Goal: Task Accomplishment & Management: Manage account settings

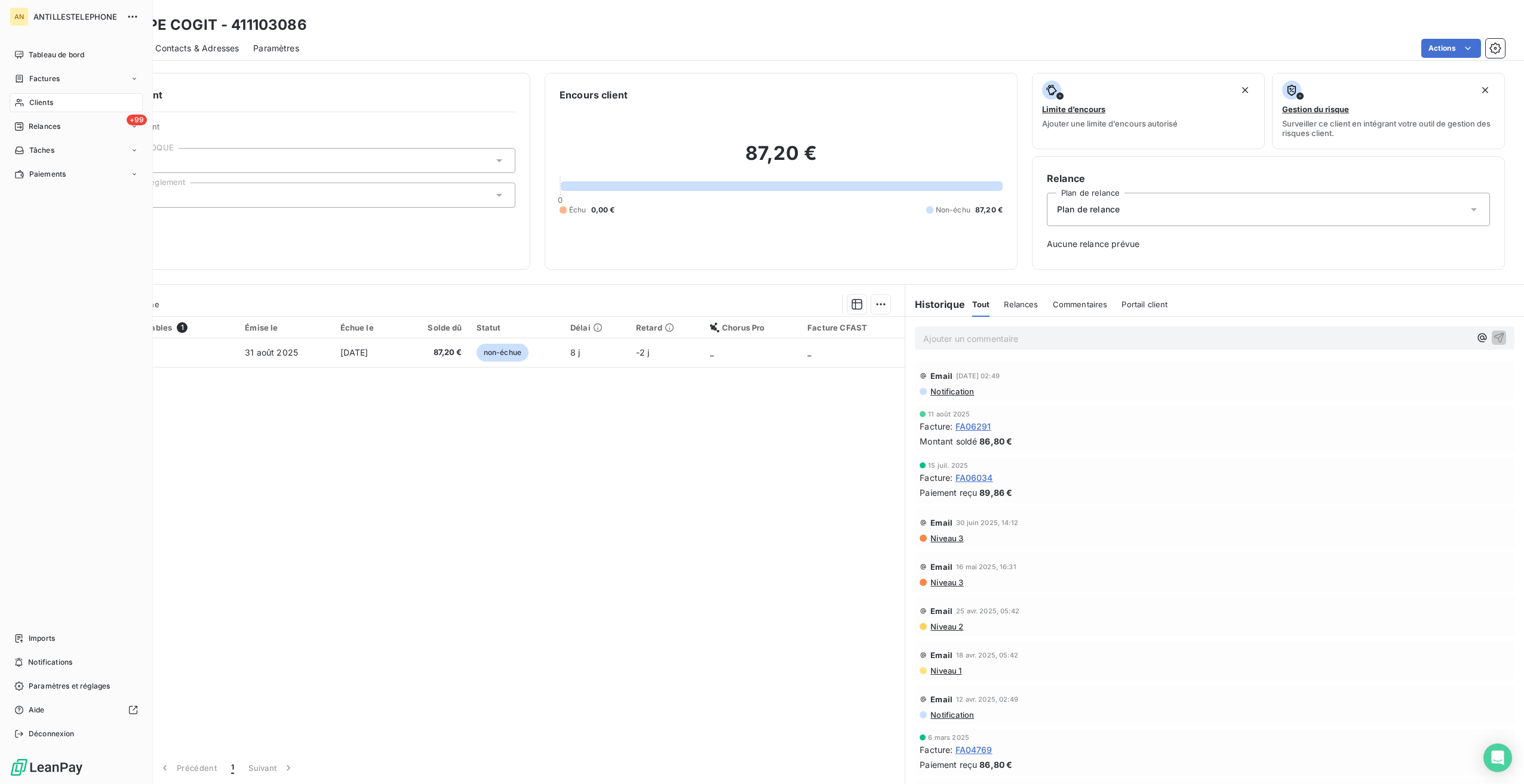
click at [26, 109] on div "Clients" at bounding box center [76, 103] width 133 height 19
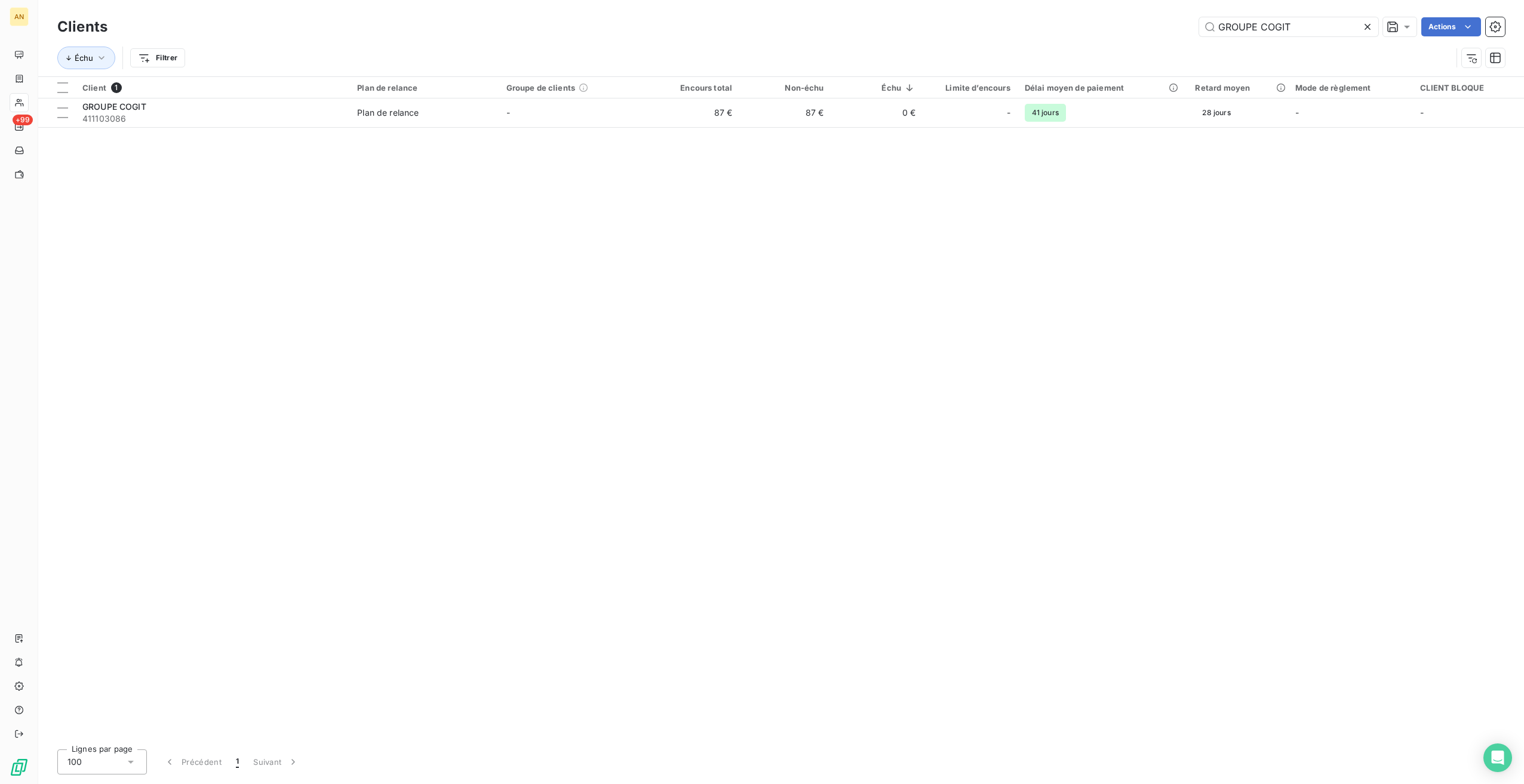
drag, startPoint x: 1231, startPoint y: 21, endPoint x: 1096, endPoint y: 21, distance: 135.0
click at [1096, 21] on div "GROUPE COGIT Actions" at bounding box center [813, 27] width 1383 height 19
type input "BLONDET"
click at [207, 119] on span "411102035" at bounding box center [212, 119] width 260 height 12
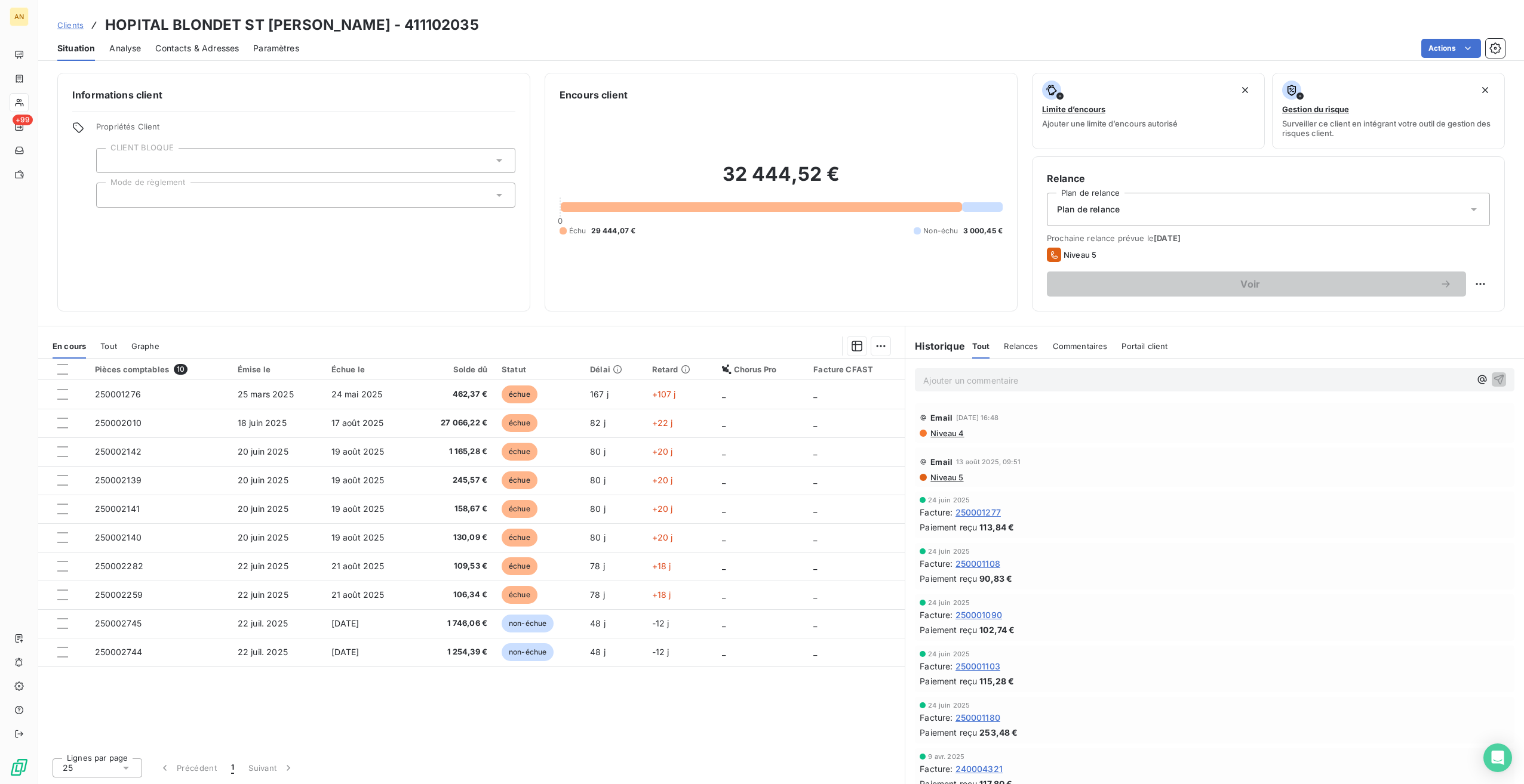
click at [176, 54] on div "Contacts & Adresses" at bounding box center [197, 48] width 84 height 25
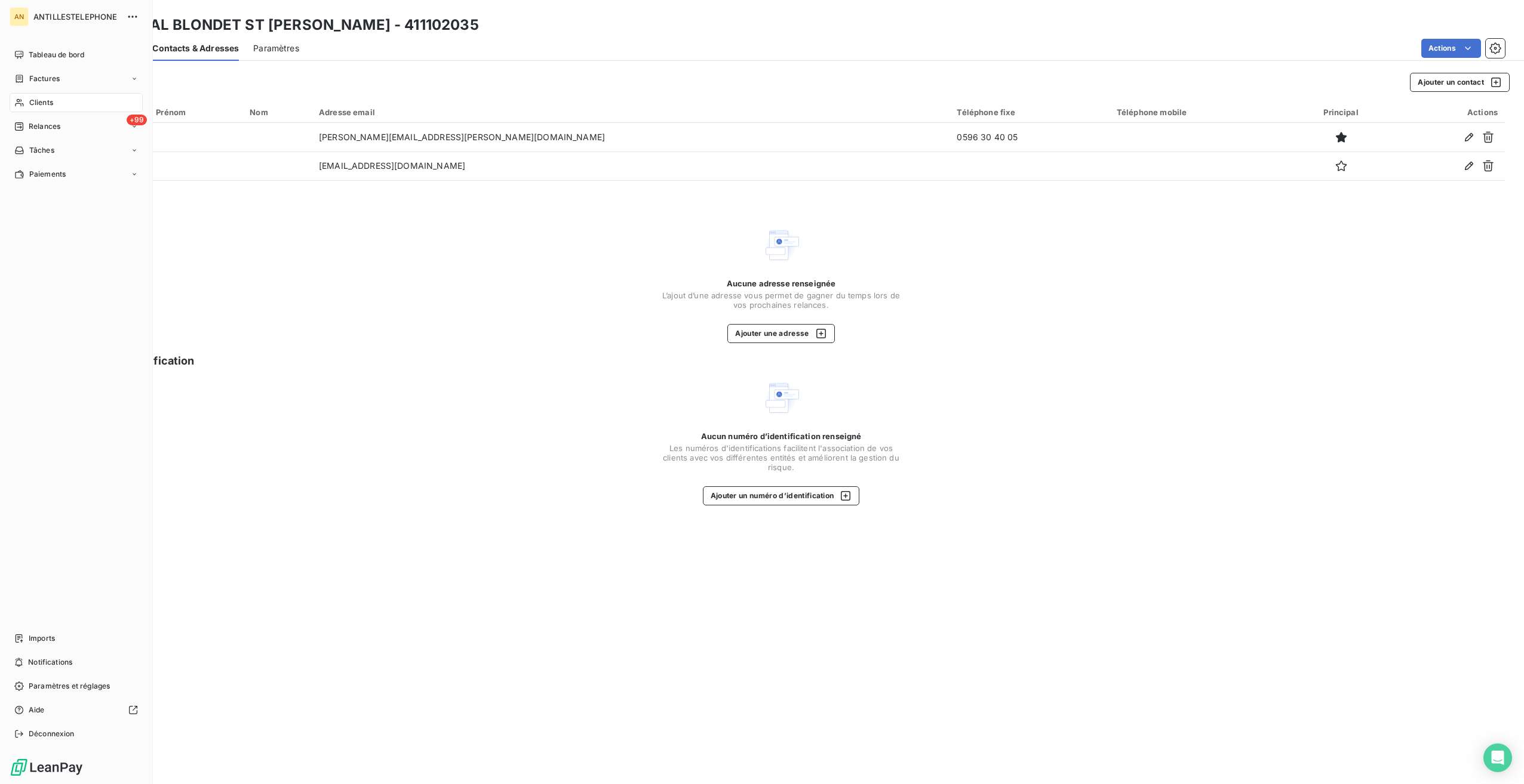
click at [26, 105] on div "Clients" at bounding box center [76, 103] width 133 height 19
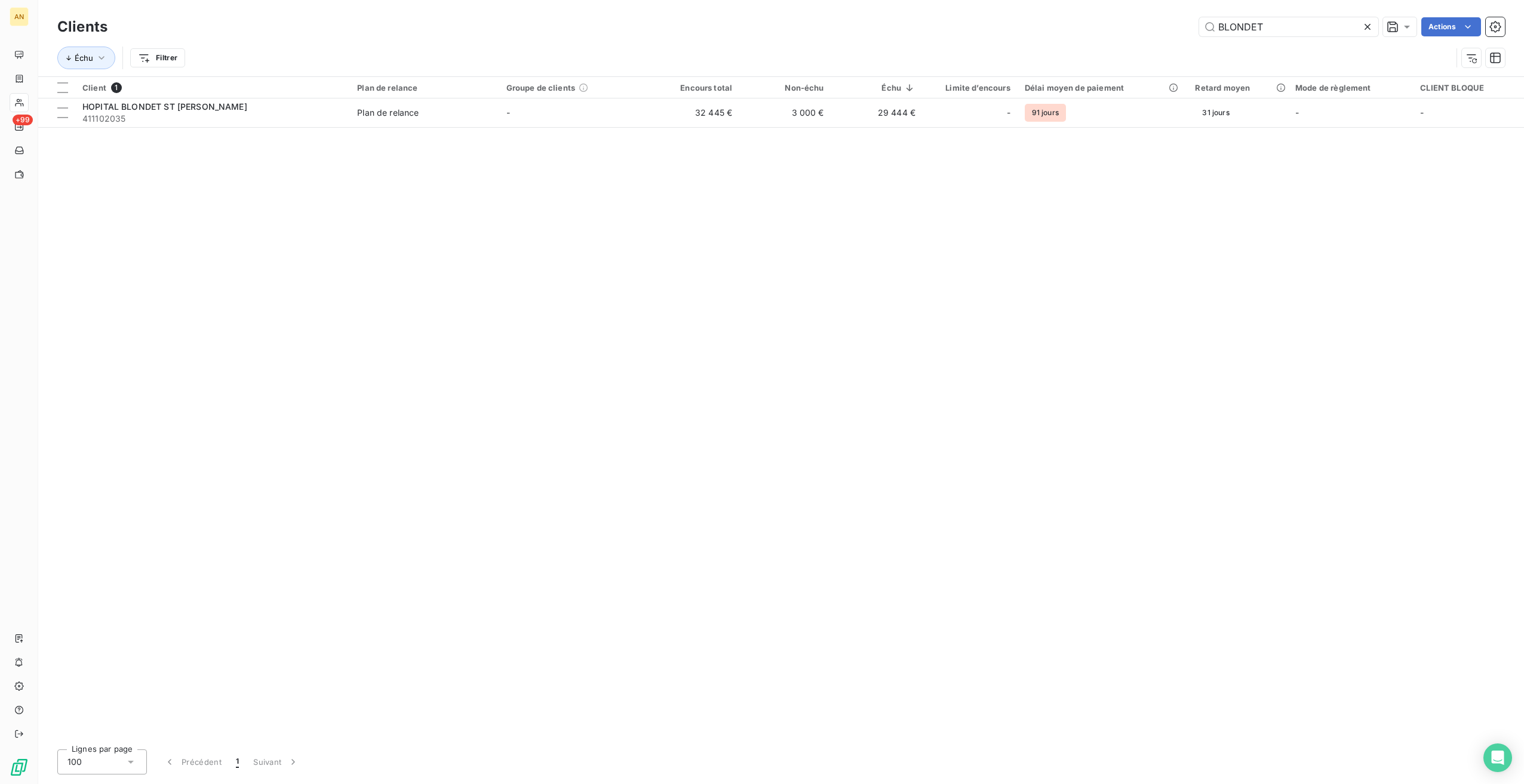
drag, startPoint x: 1281, startPoint y: 28, endPoint x: 1116, endPoint y: 28, distance: 165.0
click at [1143, 28] on div "BLONDET Actions" at bounding box center [813, 27] width 1383 height 19
type input "floracom"
click at [143, 112] on div "FLORACOM" at bounding box center [212, 107] width 260 height 12
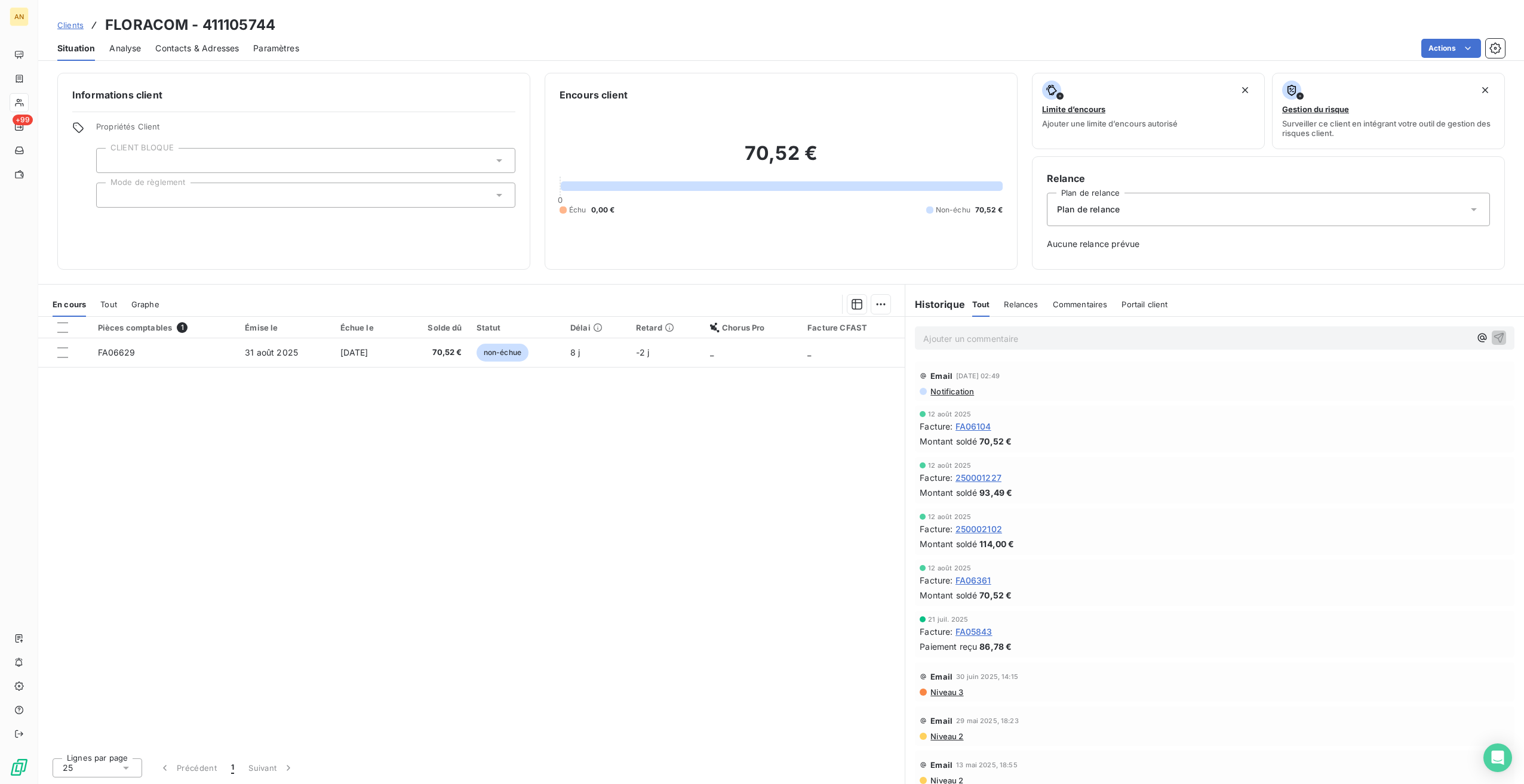
click at [313, 356] on td "31 août 2025" at bounding box center [284, 353] width 95 height 28
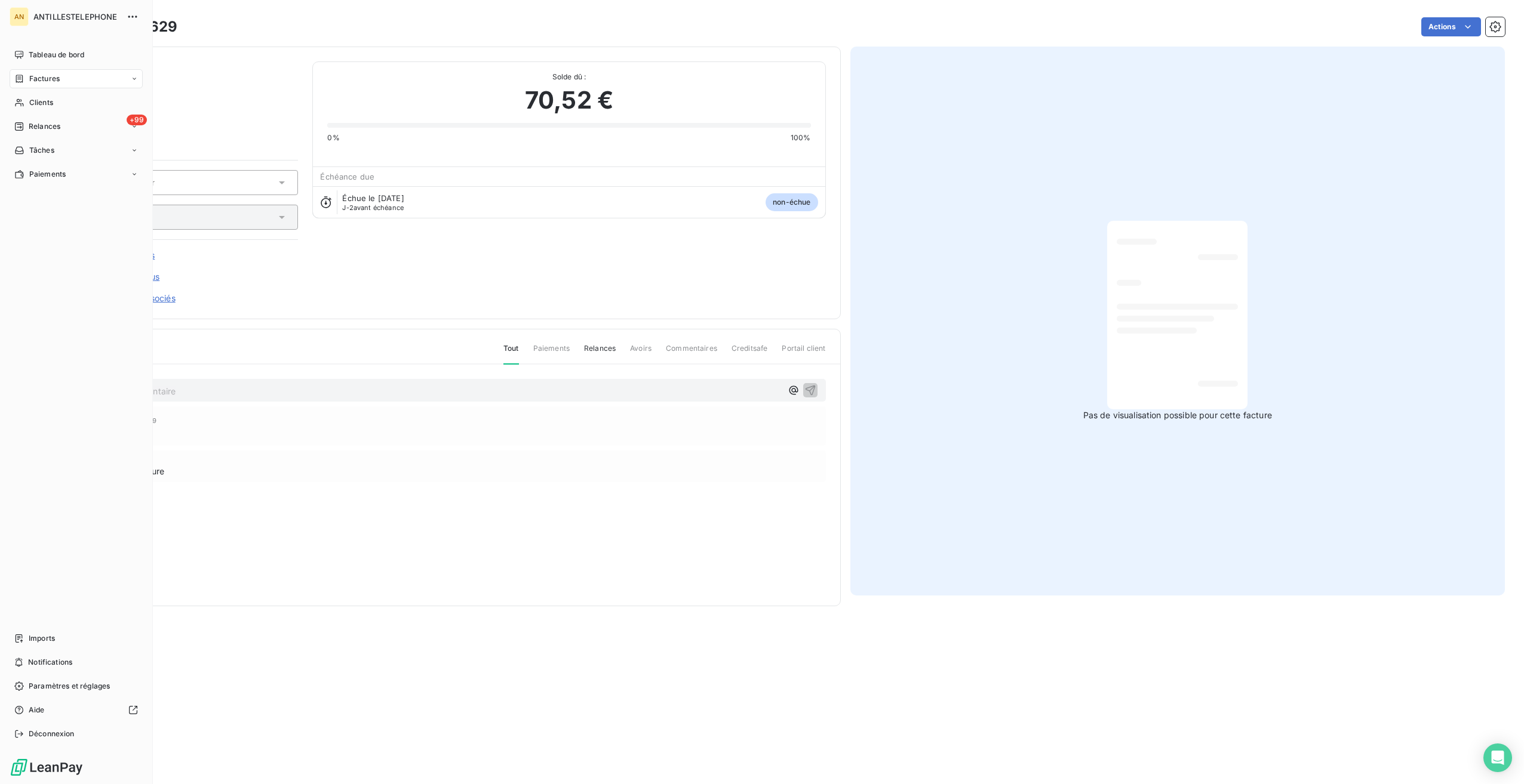
click at [31, 110] on div "Clients" at bounding box center [76, 103] width 133 height 19
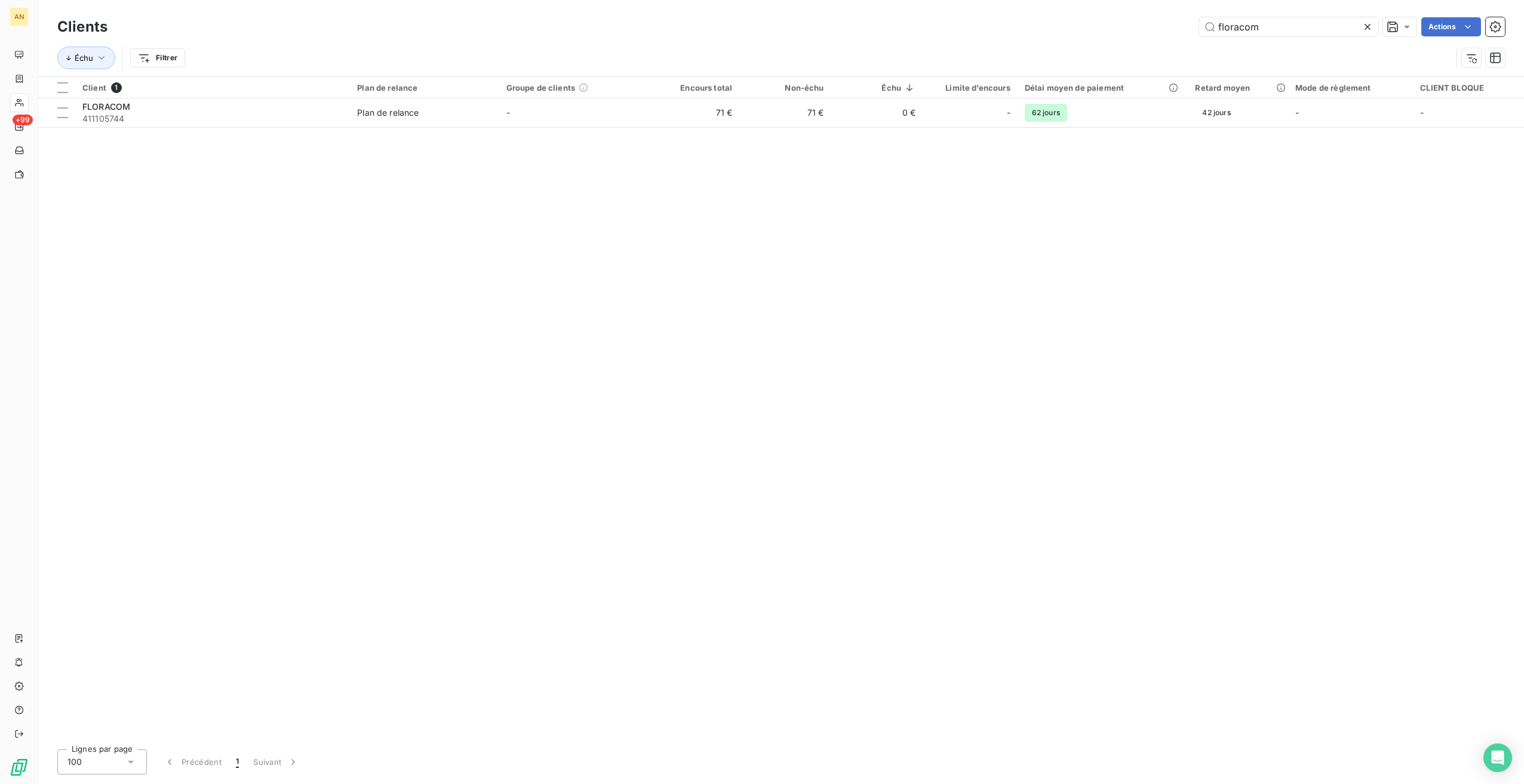
drag, startPoint x: 1268, startPoint y: 28, endPoint x: 1175, endPoint y: 28, distance: 93.0
click at [1195, 28] on div "floracom Actions" at bounding box center [813, 27] width 1383 height 19
type input "centre hos"
click at [175, 117] on span "411104041" at bounding box center [212, 119] width 260 height 12
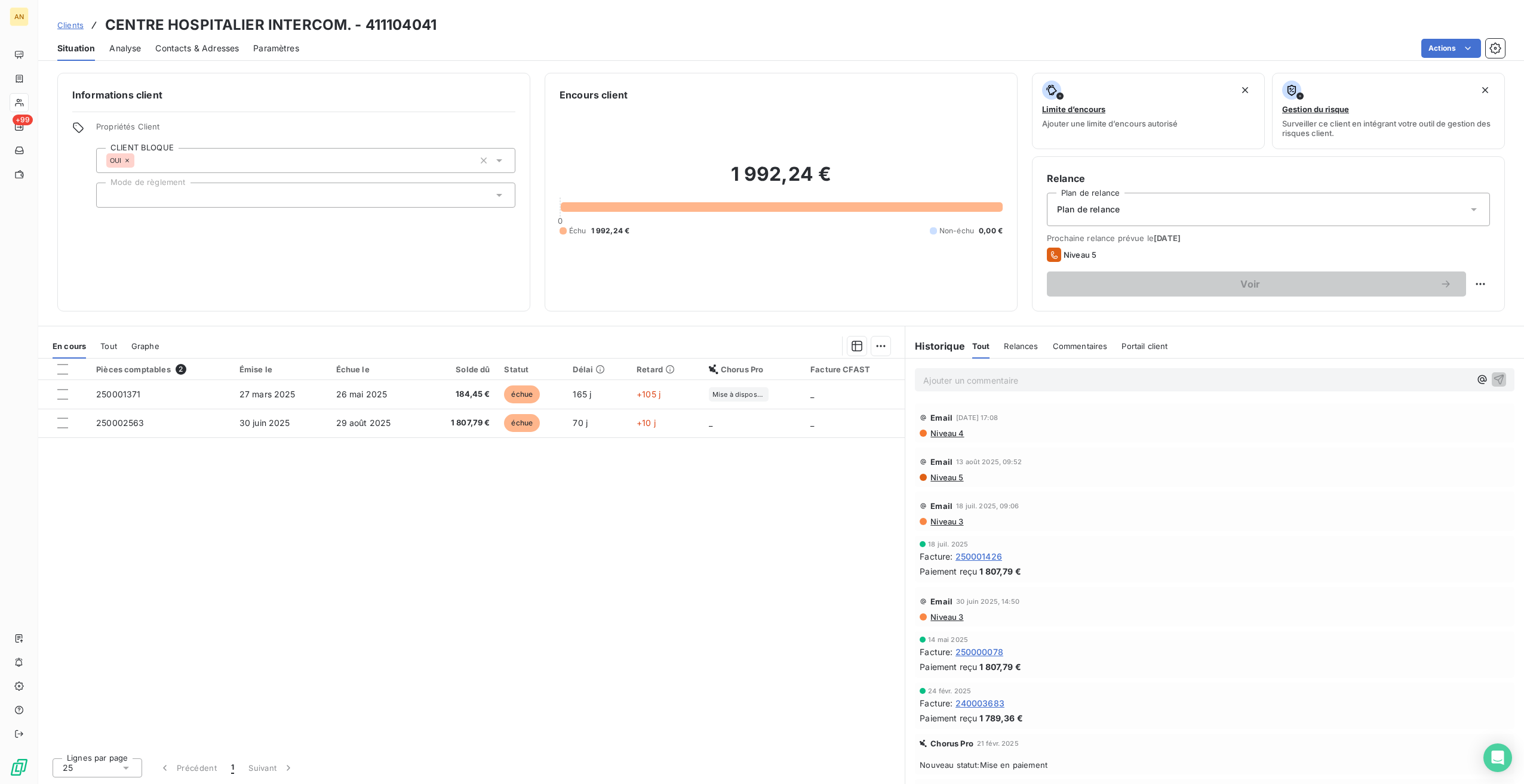
click at [193, 418] on td "250002563" at bounding box center [160, 423] width 143 height 28
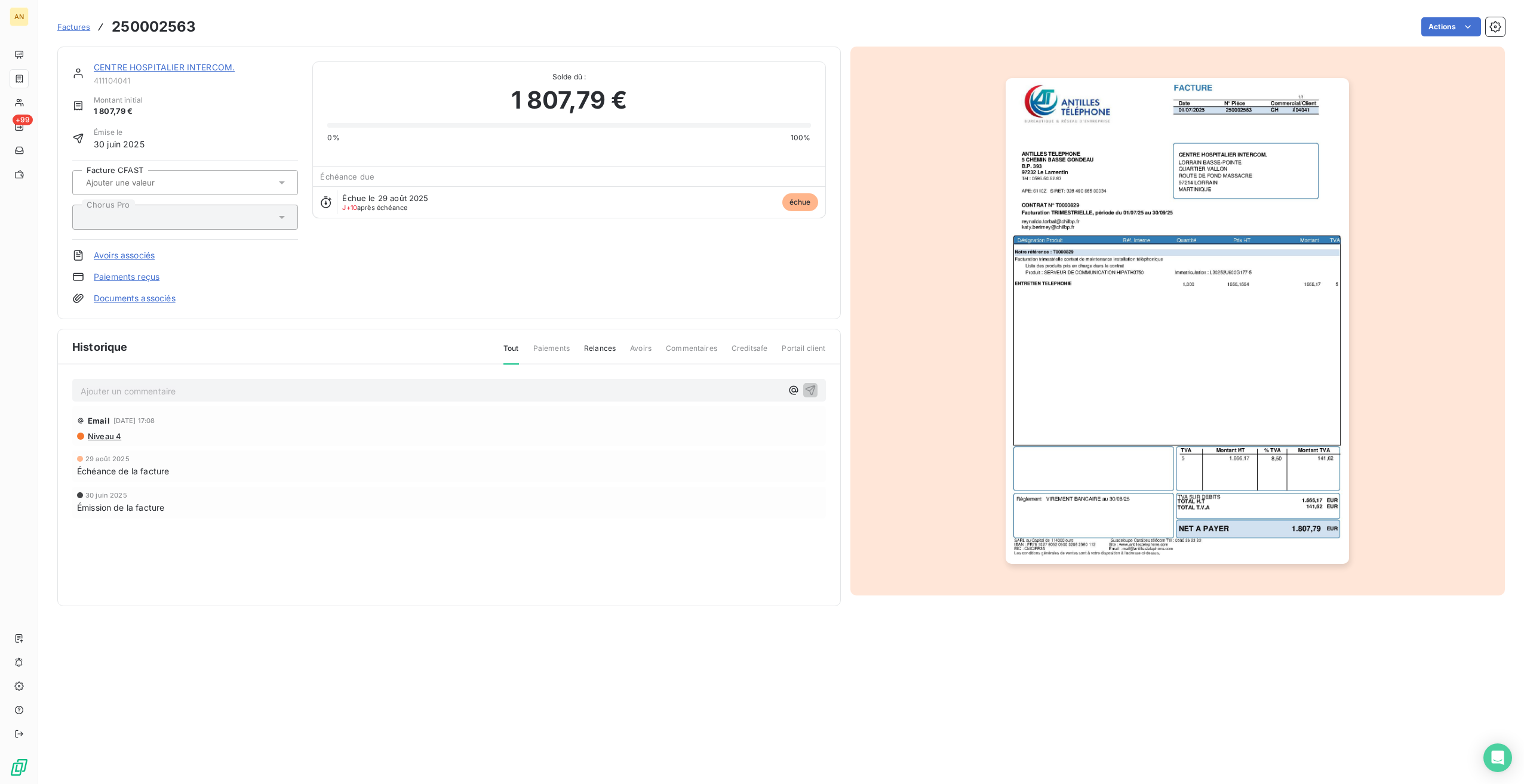
click at [140, 215] on div at bounding box center [145, 217] width 120 height 10
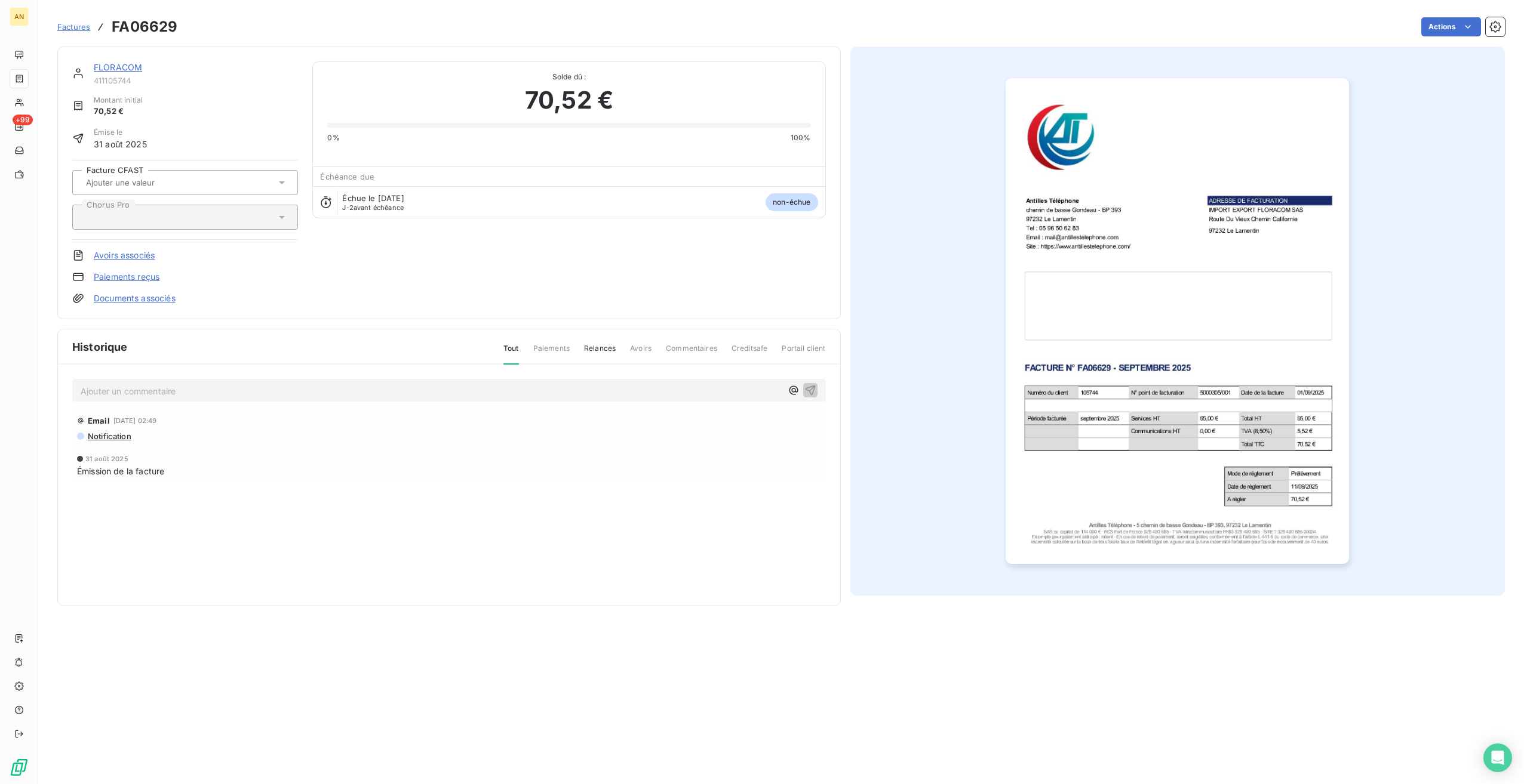
click at [1467, 37] on div "Factures FA06629 Actions" at bounding box center [781, 27] width 1448 height 25
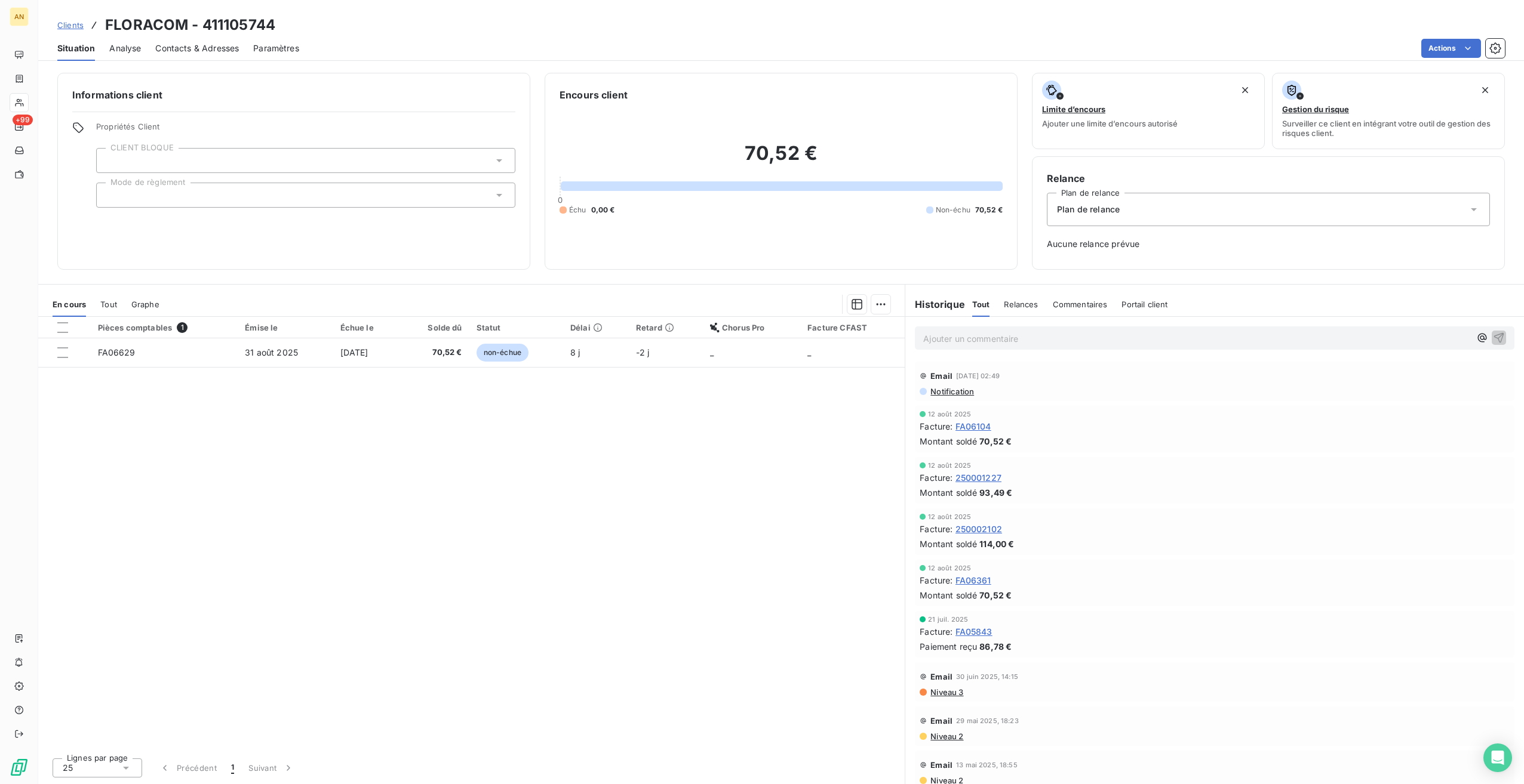
click at [1475, 60] on div "Situation Analyse Contacts & Adresses Paramètres Actions" at bounding box center [781, 48] width 1486 height 25
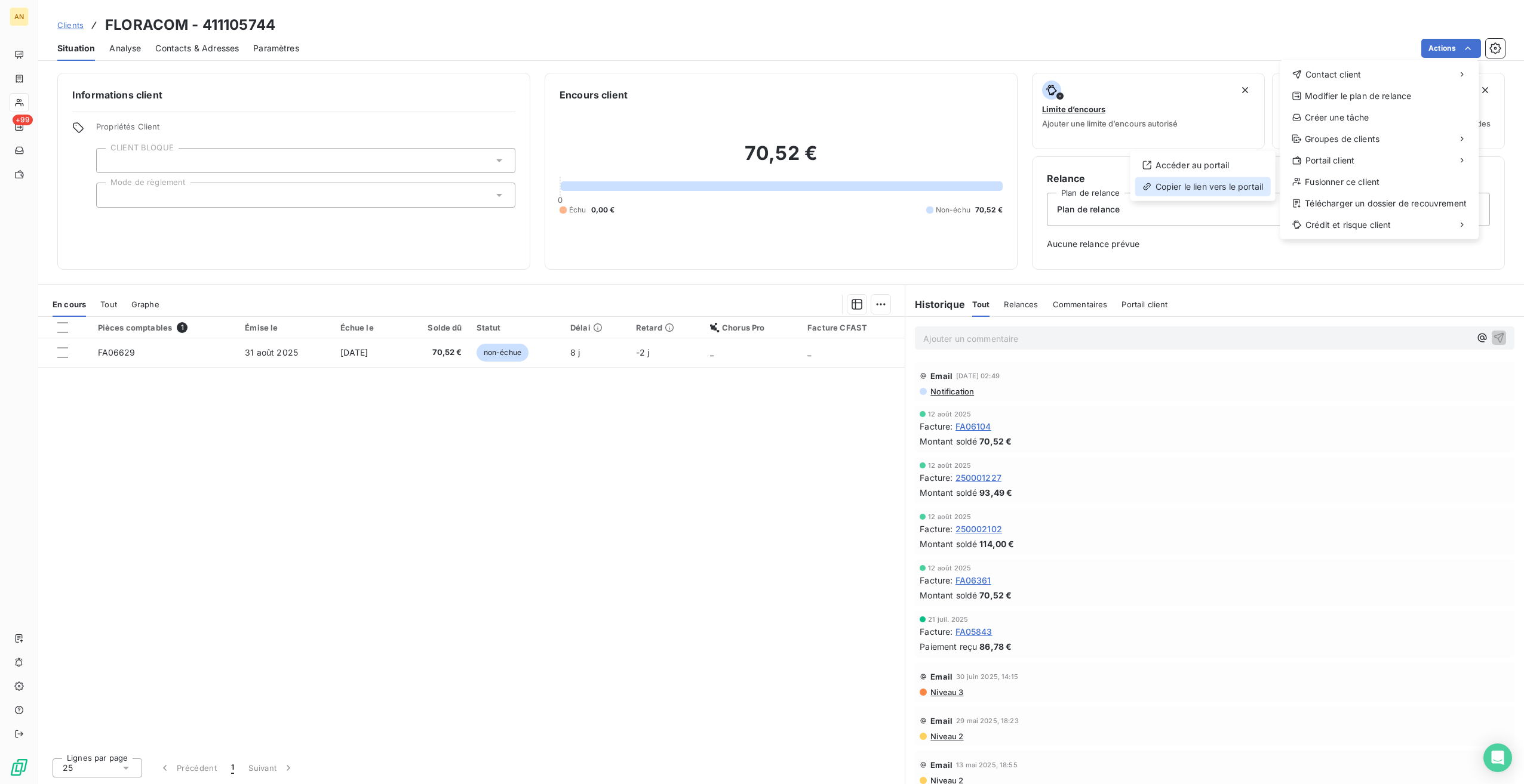
click at [1179, 195] on div "Copier le lien vers le portail" at bounding box center [1203, 187] width 136 height 19
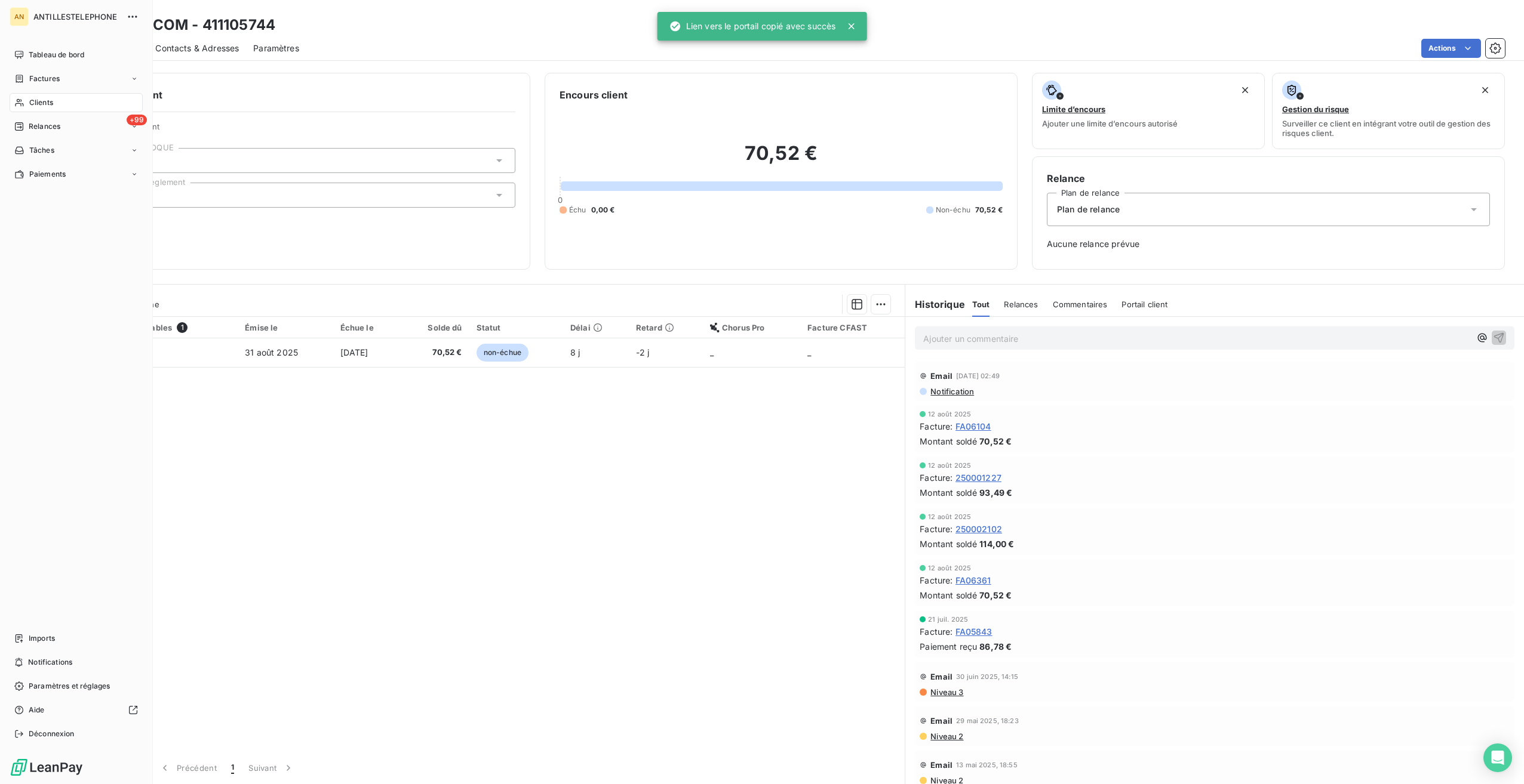
click at [29, 107] on span "Clients" at bounding box center [41, 102] width 24 height 10
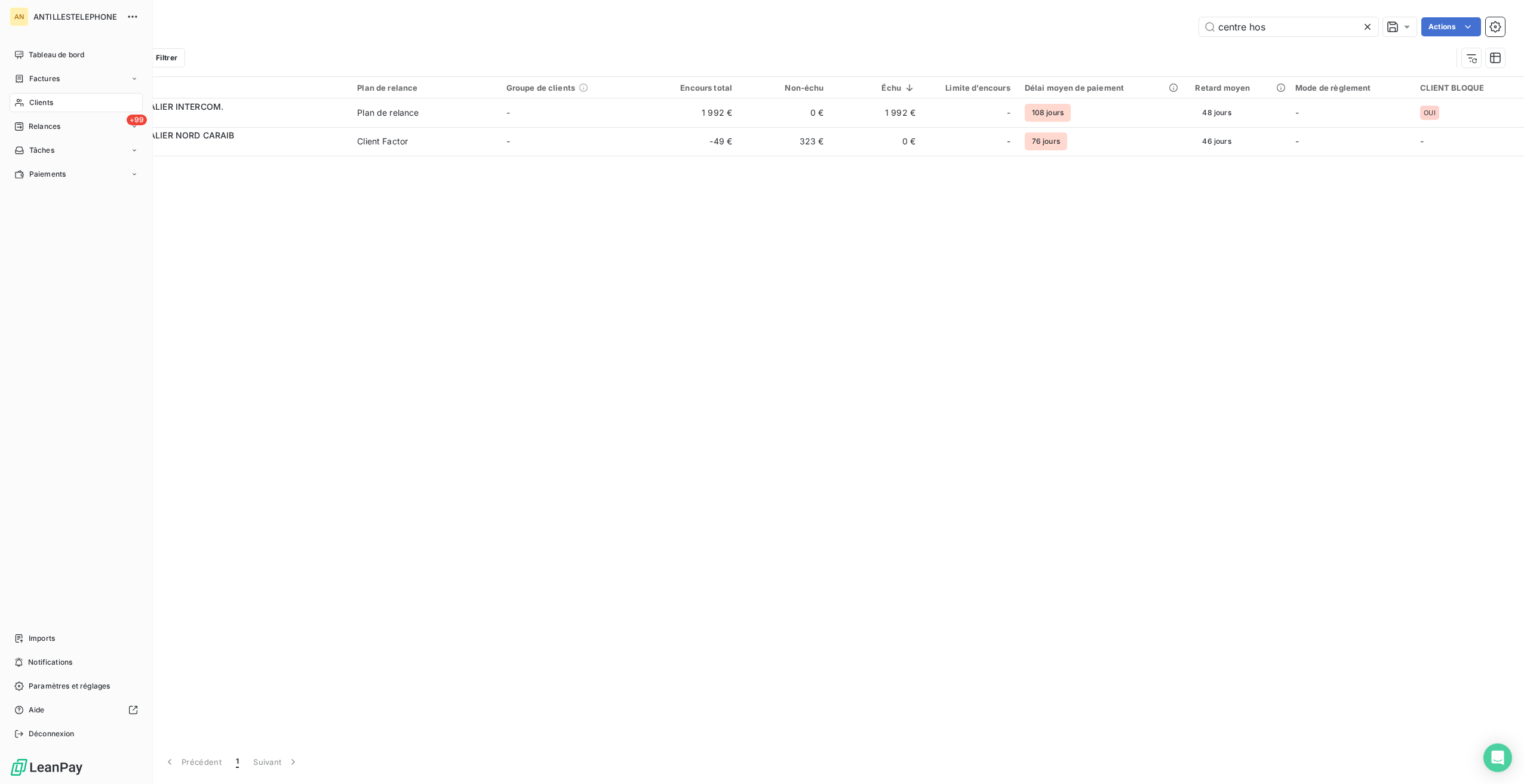
click at [43, 106] on span "Clients" at bounding box center [41, 102] width 24 height 10
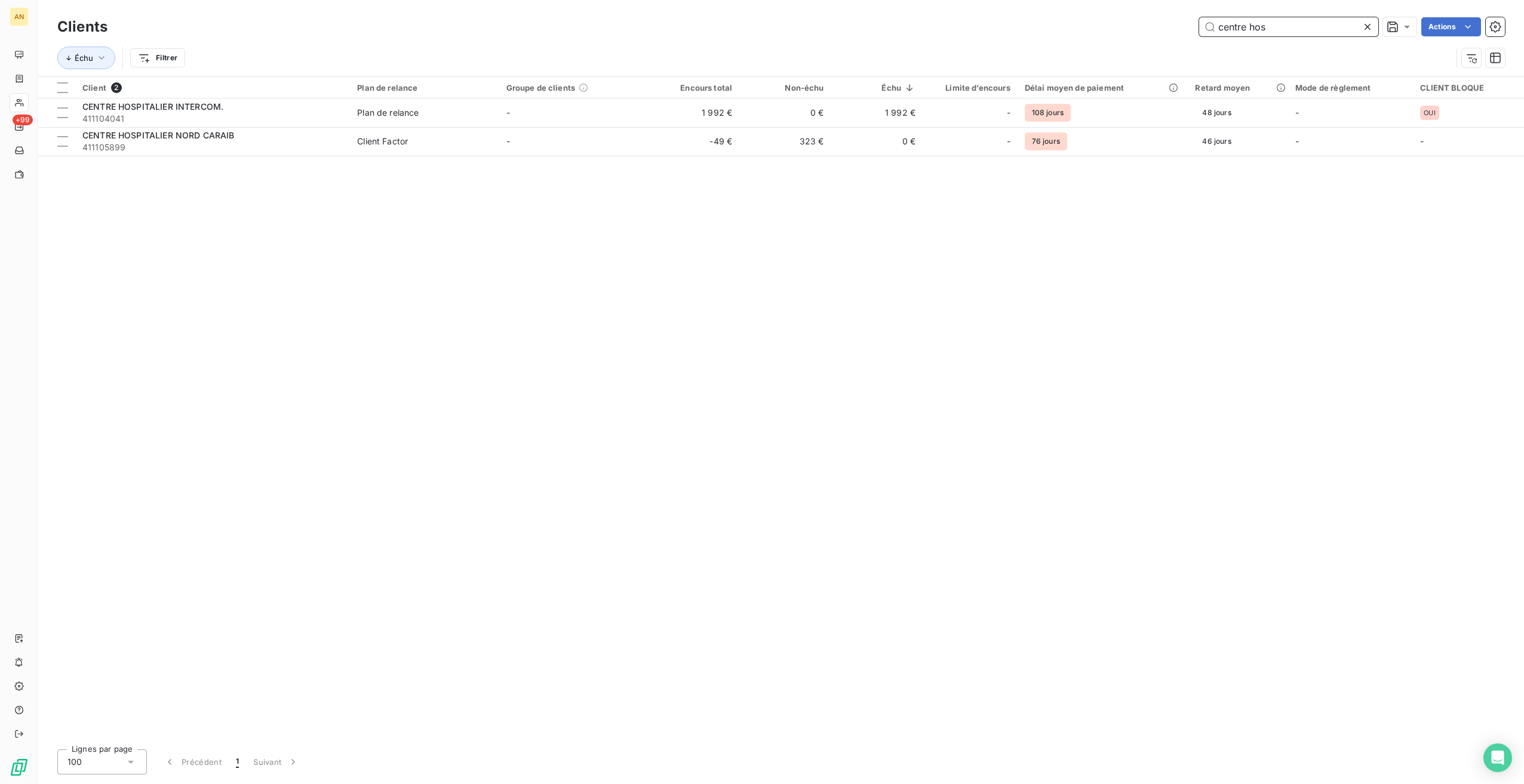
drag, startPoint x: 1279, startPoint y: 32, endPoint x: 1126, endPoint y: 30, distance: 153.0
click at [1128, 30] on div "centre hos Actions" at bounding box center [813, 27] width 1383 height 19
type input "gsit"
click at [349, 121] on td "GSITM 411109145" at bounding box center [213, 113] width 275 height 28
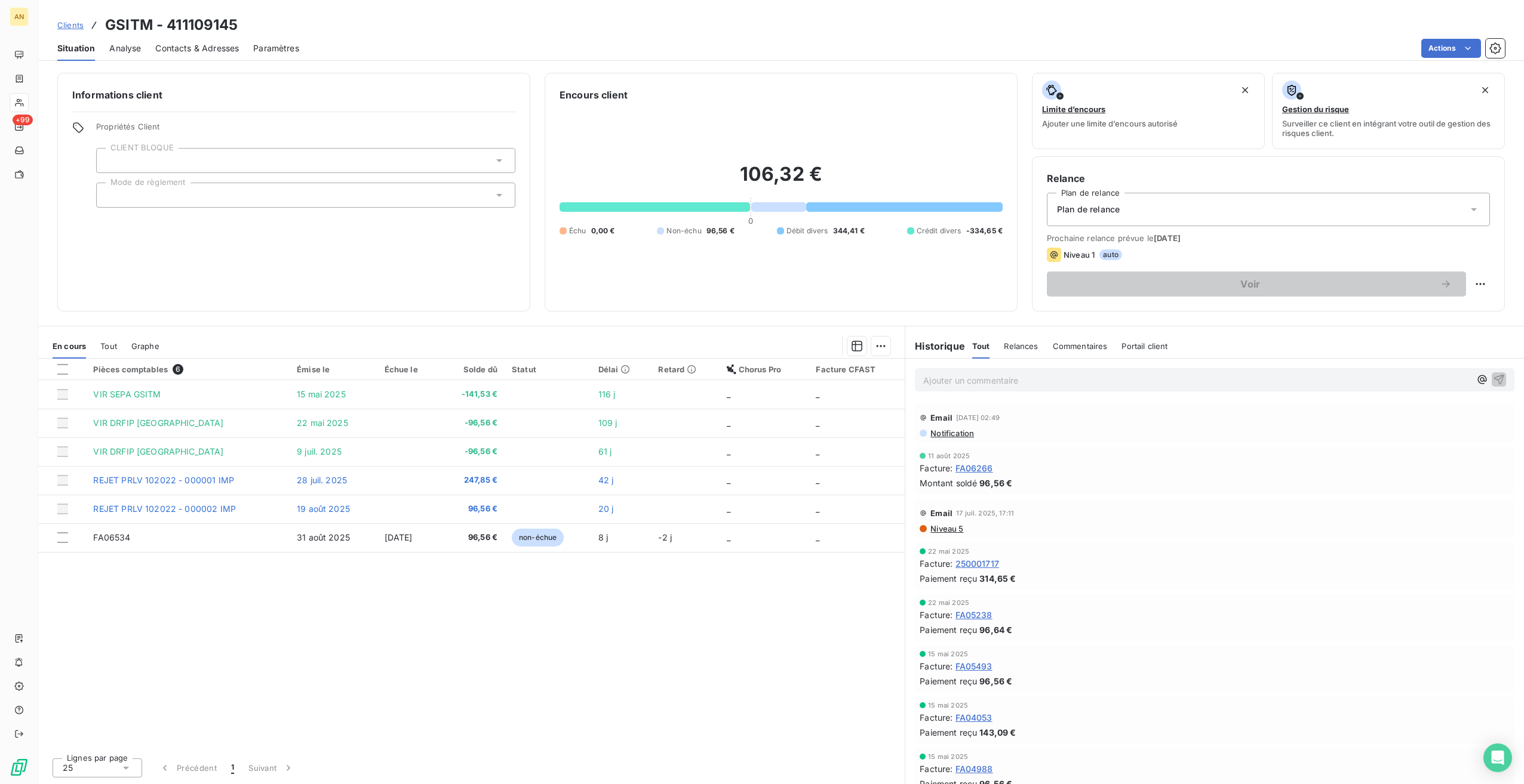
click at [173, 49] on span "Contacts & Adresses" at bounding box center [197, 48] width 84 height 12
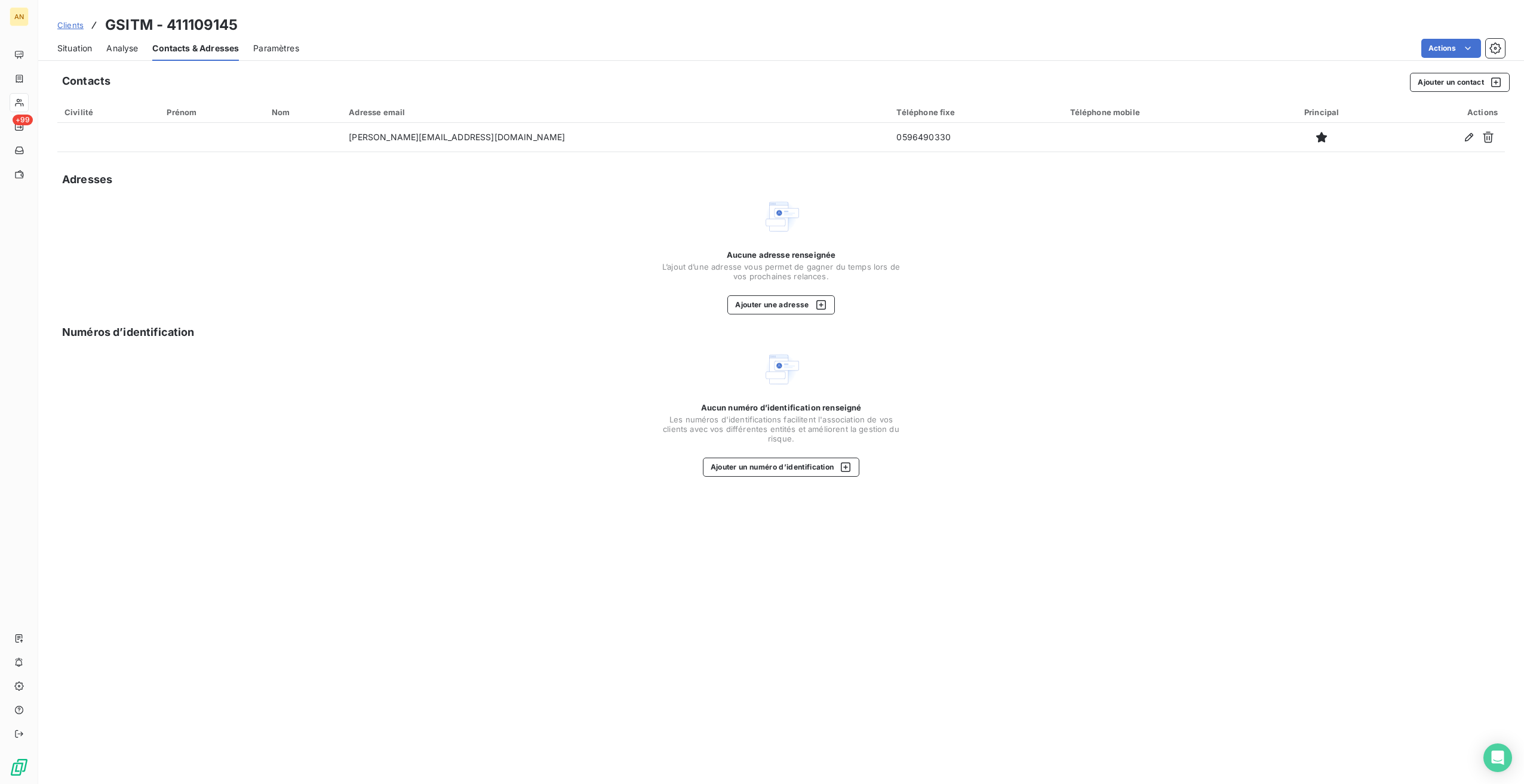
click at [1449, 82] on button "Ajouter un contact" at bounding box center [1460, 83] width 100 height 19
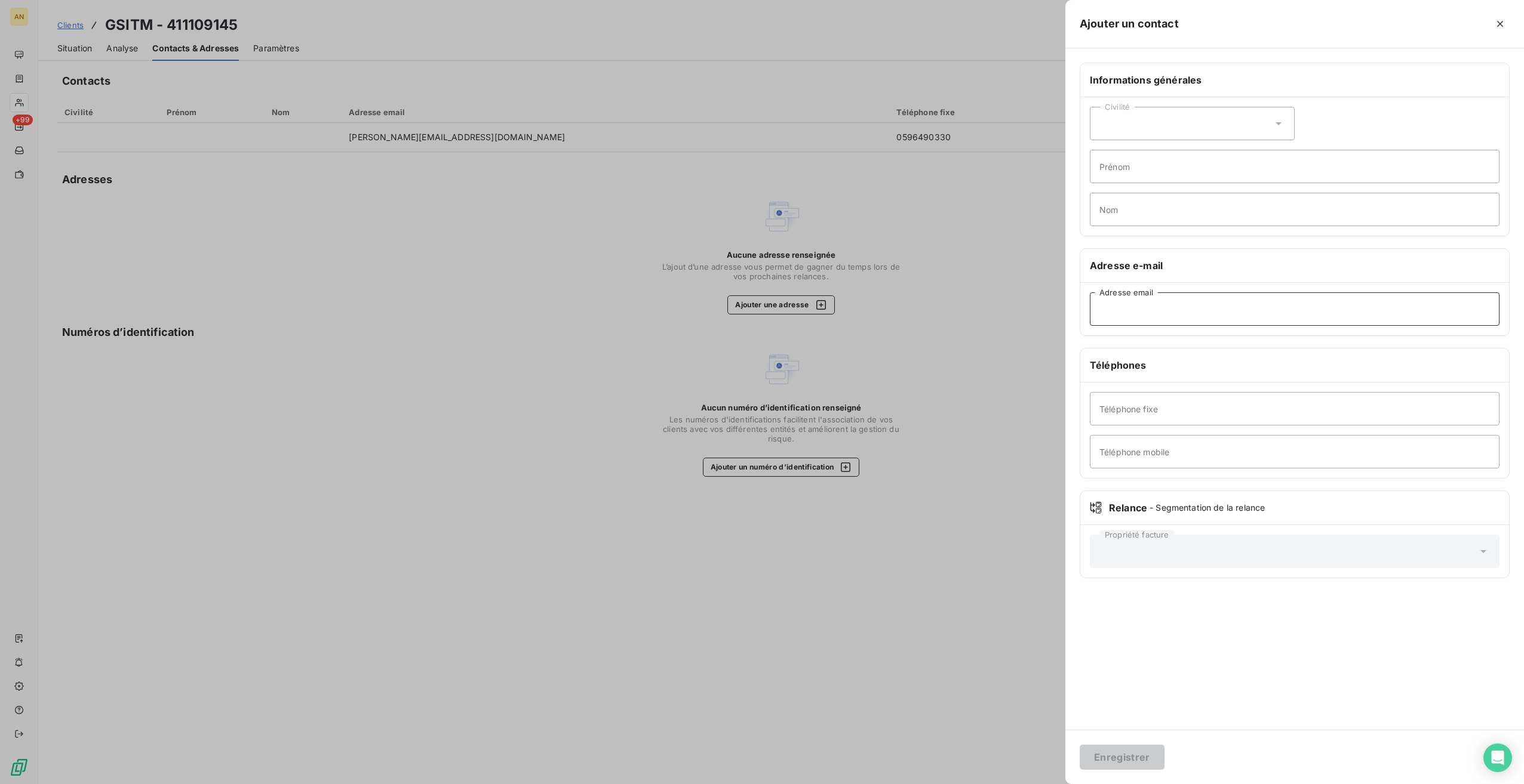
click at [1120, 320] on input "Adresse email" at bounding box center [1294, 309] width 410 height 34
click at [1030, 330] on div at bounding box center [762, 392] width 1524 height 784
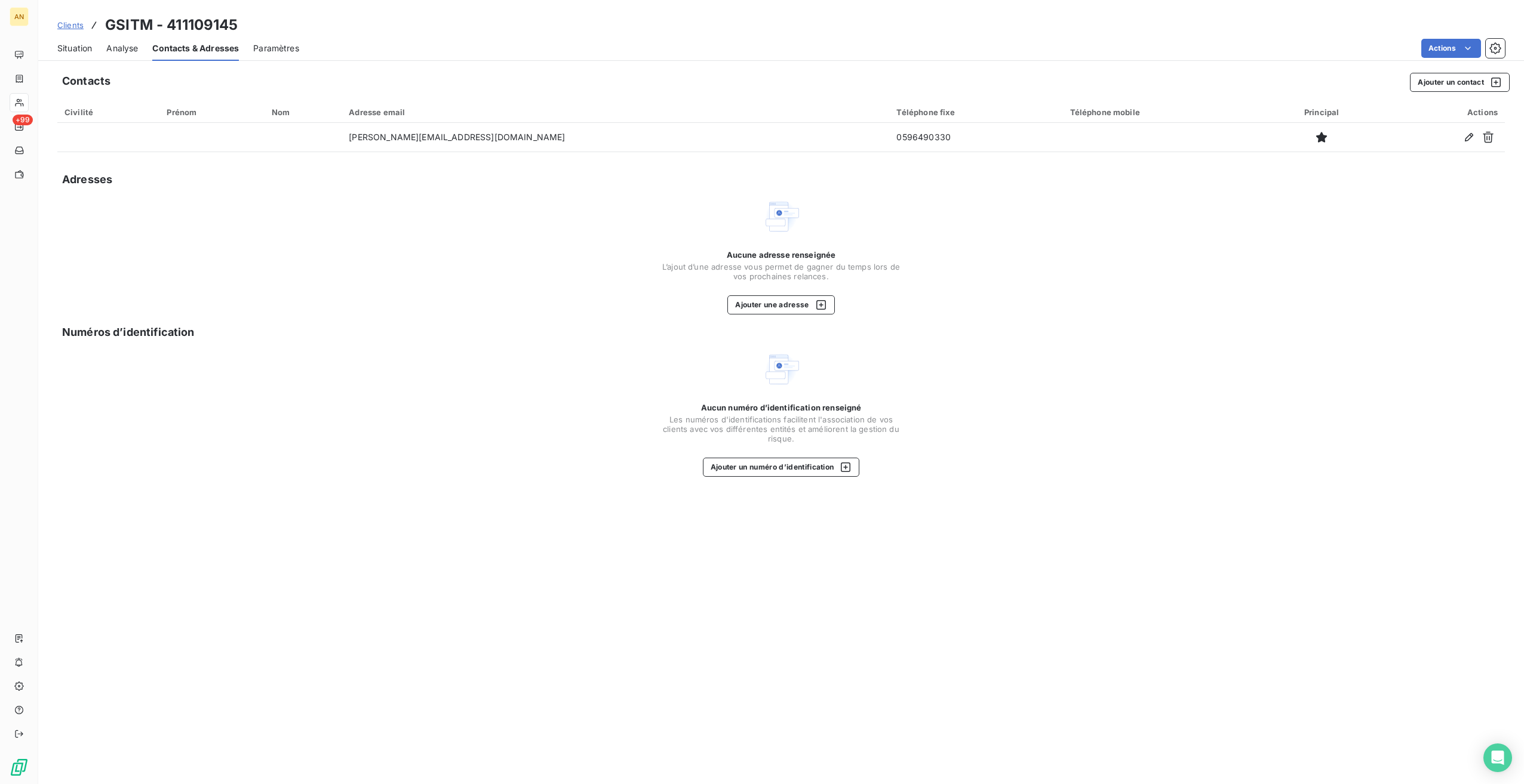
click at [94, 52] on div "Situation Analyse Contacts & Adresses Paramètres Actions" at bounding box center [781, 48] width 1486 height 25
click at [69, 49] on span "Situation" at bounding box center [75, 48] width 34 height 12
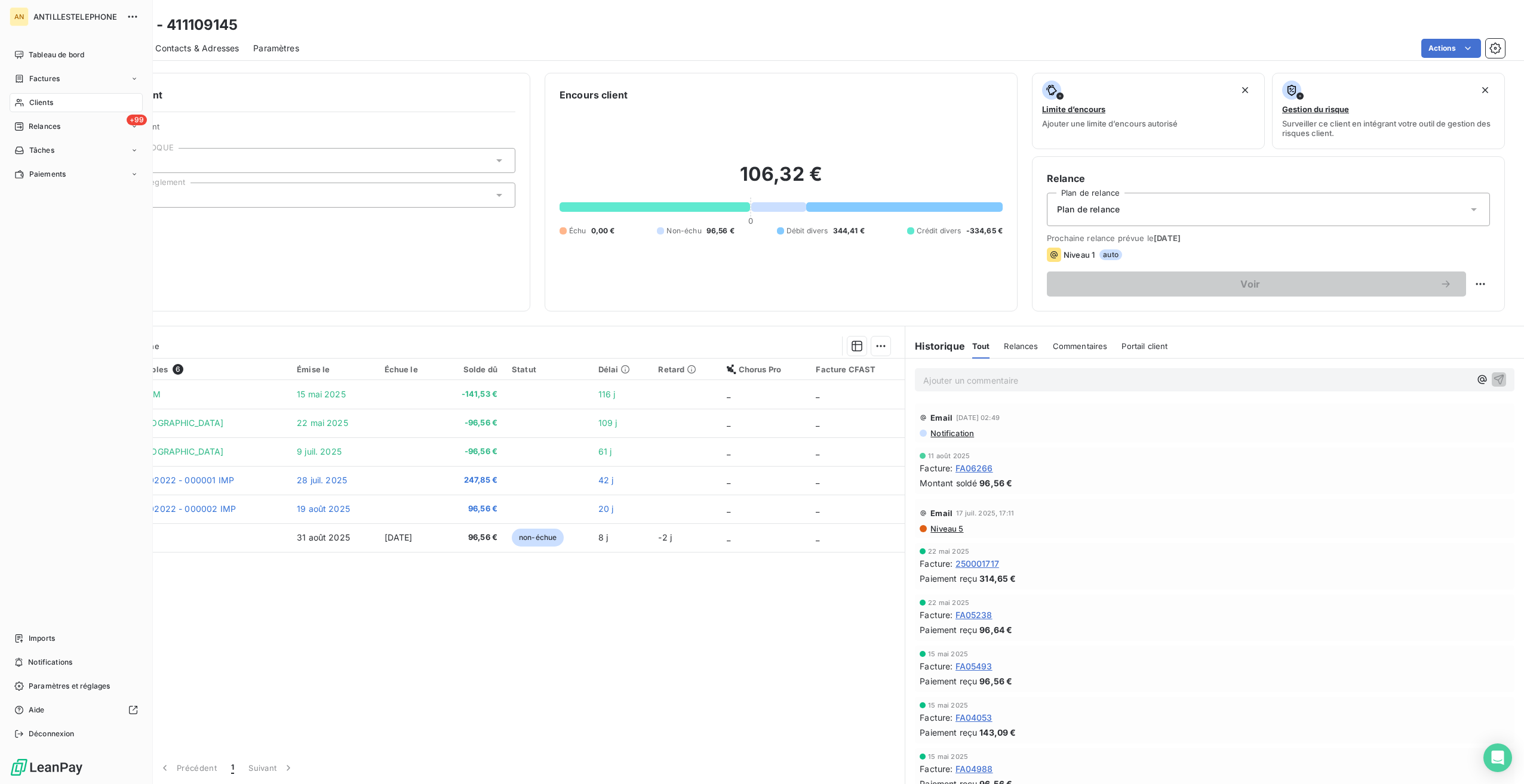
click at [26, 106] on div "Clients" at bounding box center [76, 103] width 133 height 19
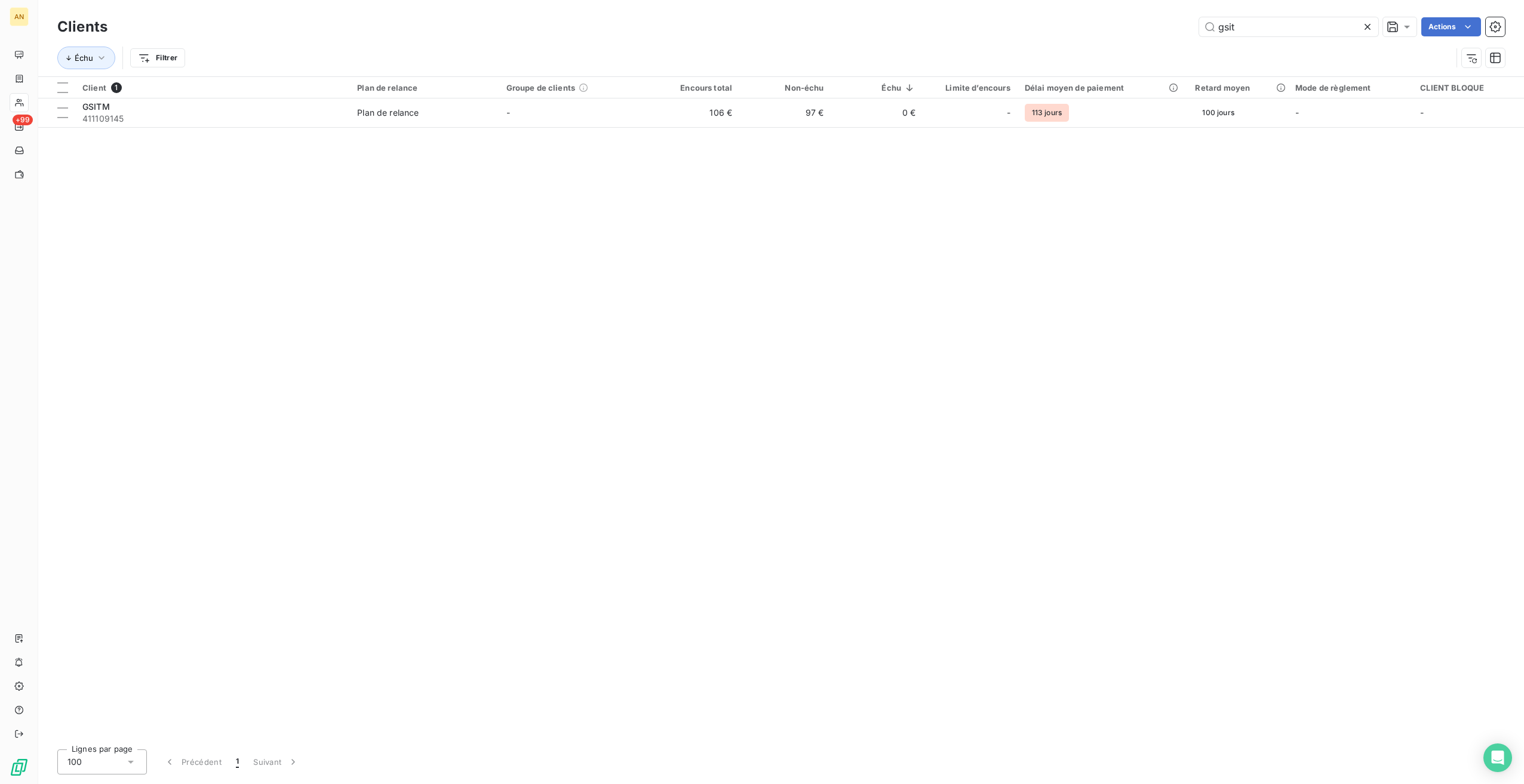
drag, startPoint x: 1181, startPoint y: 25, endPoint x: 1134, endPoint y: 25, distance: 47.0
click at [1134, 25] on div "gsit Actions" at bounding box center [813, 27] width 1383 height 19
type input "ALTERNATIVES IMMOBILIERES"
click at [738, 124] on td "140 €" at bounding box center [693, 113] width 91 height 28
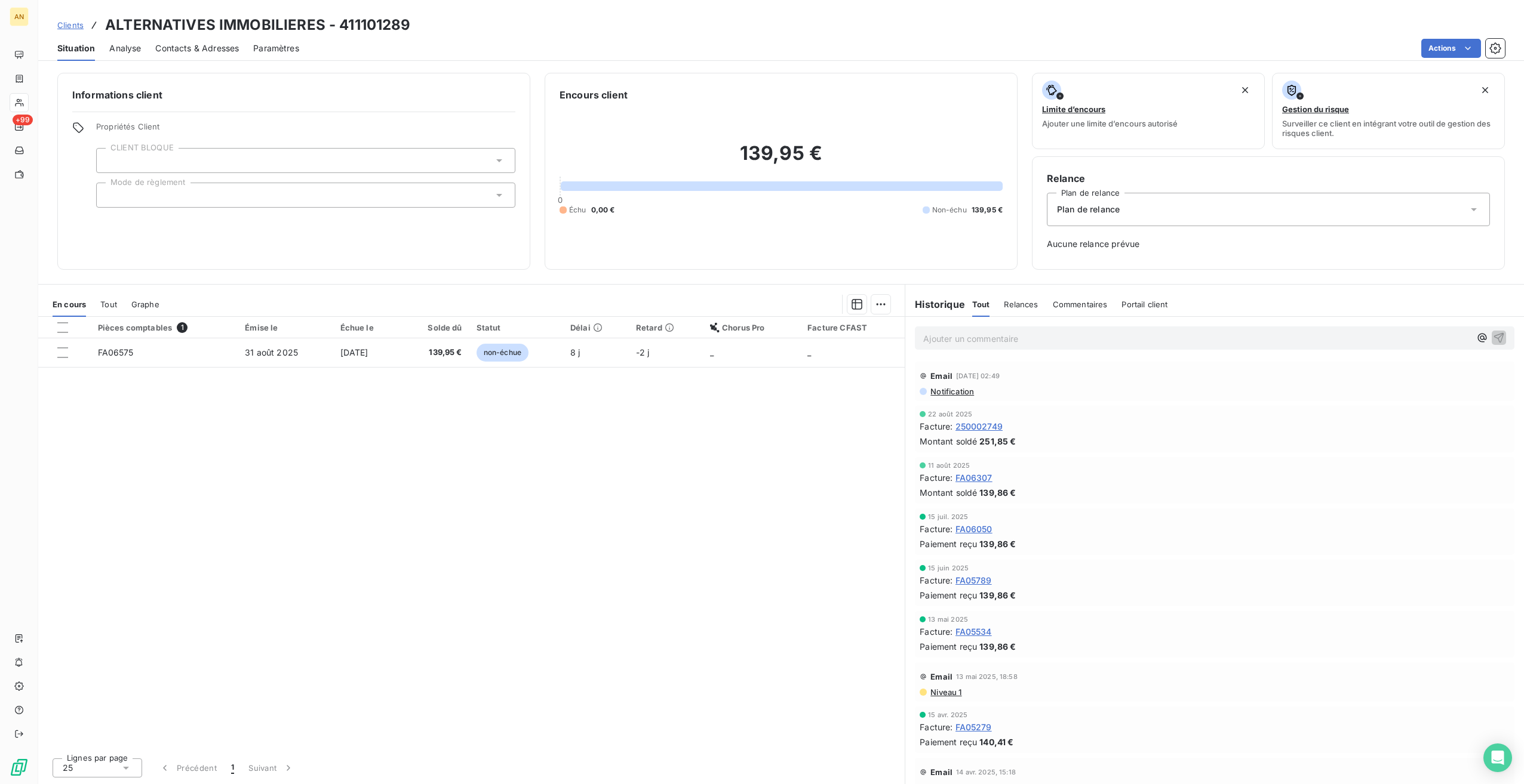
click at [249, 359] on td "31 août 2025" at bounding box center [284, 353] width 95 height 28
click at [1453, 48] on html "AN +99 Clients ALTERNATIVES IMMOBILIERES - 411101289 Situation Analyse Contacts…" at bounding box center [762, 392] width 1524 height 784
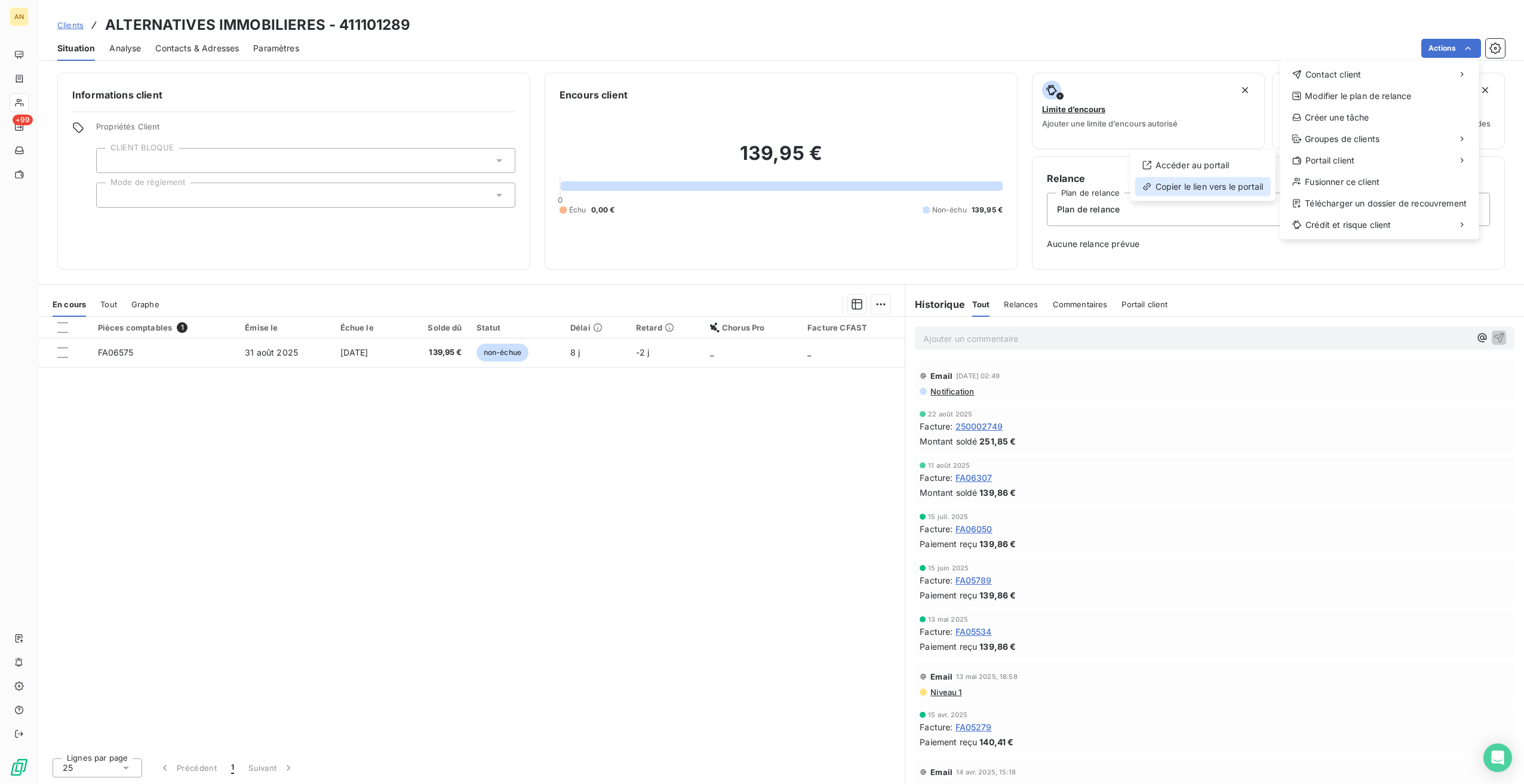
click at [1242, 191] on div "Copier le lien vers le portail" at bounding box center [1203, 187] width 136 height 19
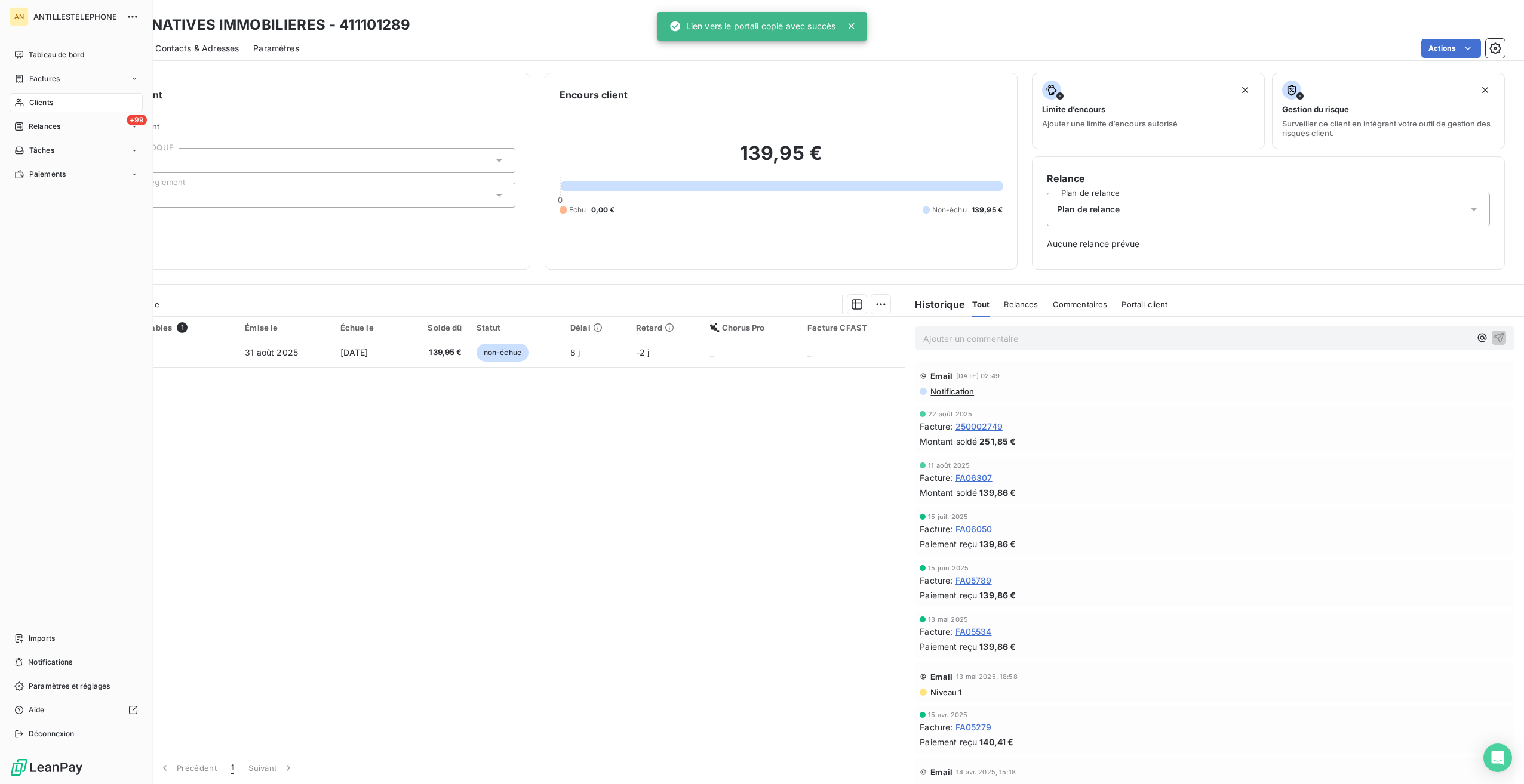
click at [22, 110] on div "Clients" at bounding box center [76, 103] width 133 height 19
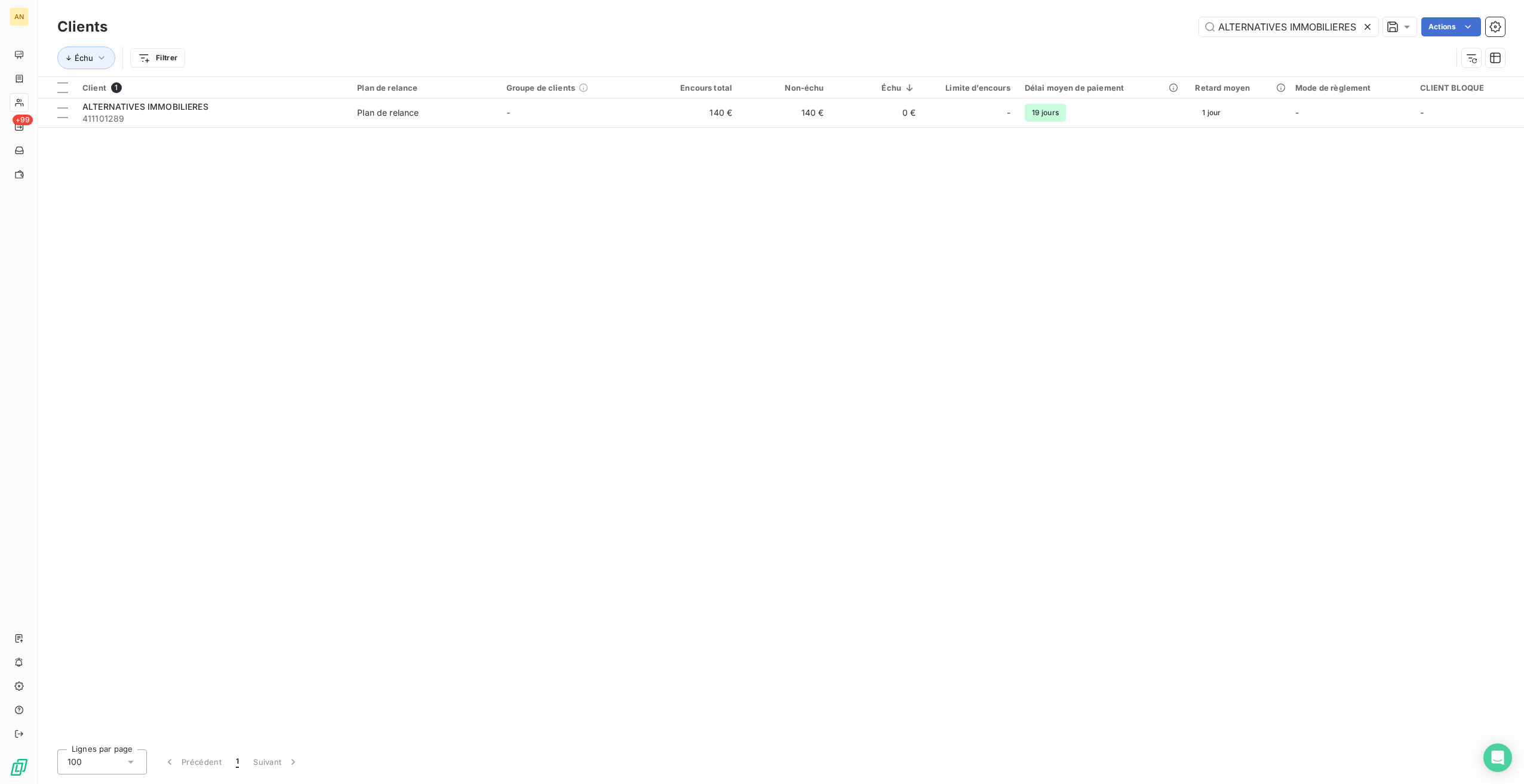
drag, startPoint x: 1222, startPoint y: 28, endPoint x: 1475, endPoint y: 19, distance: 253.2
click at [1469, 19] on div "ALTERNATIVES IMMOBILIERES Actions" at bounding box center [813, 27] width 1383 height 19
type input "A"
type input "gib"
click at [219, 147] on span "411106361" at bounding box center [212, 148] width 260 height 12
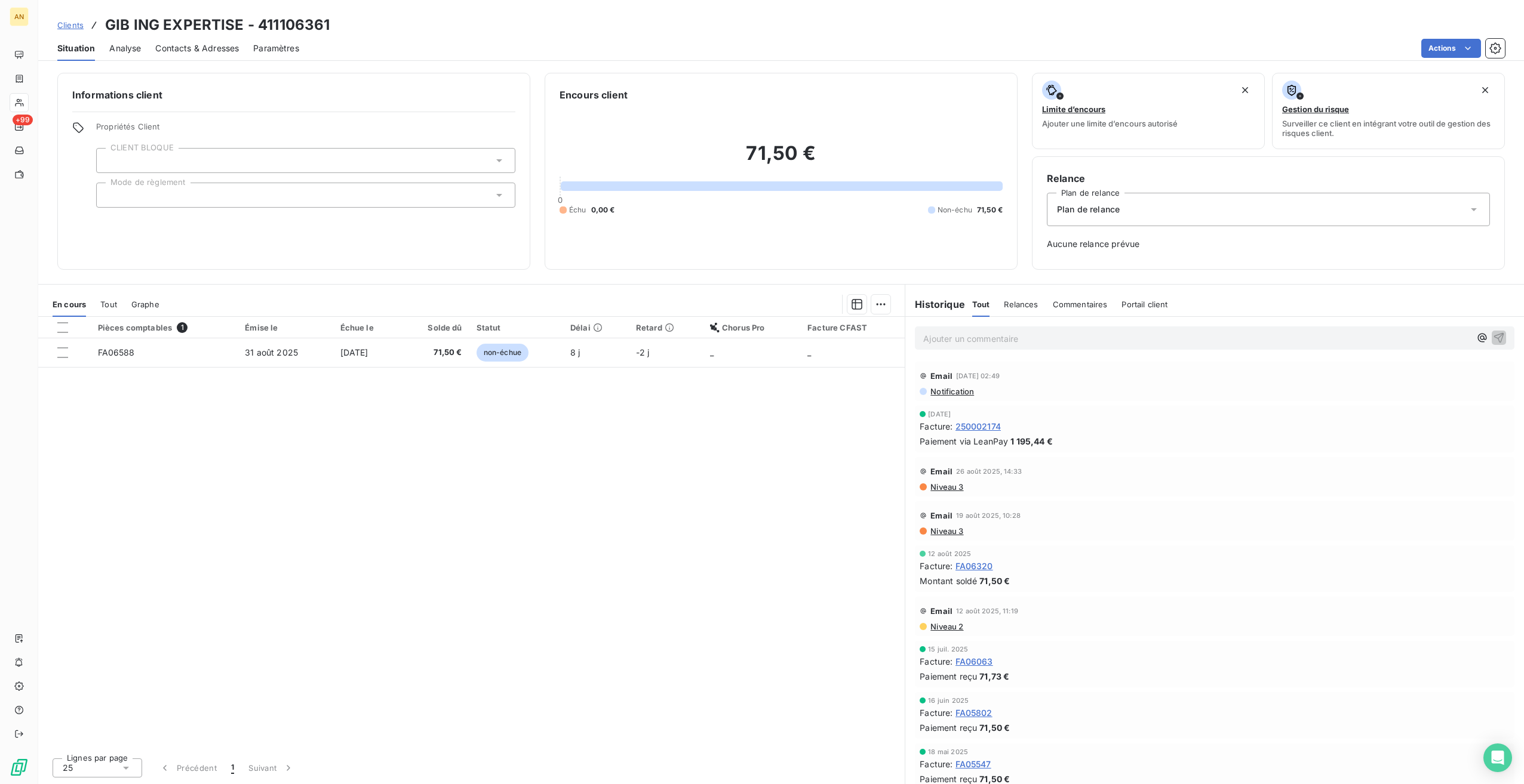
click at [110, 310] on div "Tout" at bounding box center [108, 304] width 16 height 25
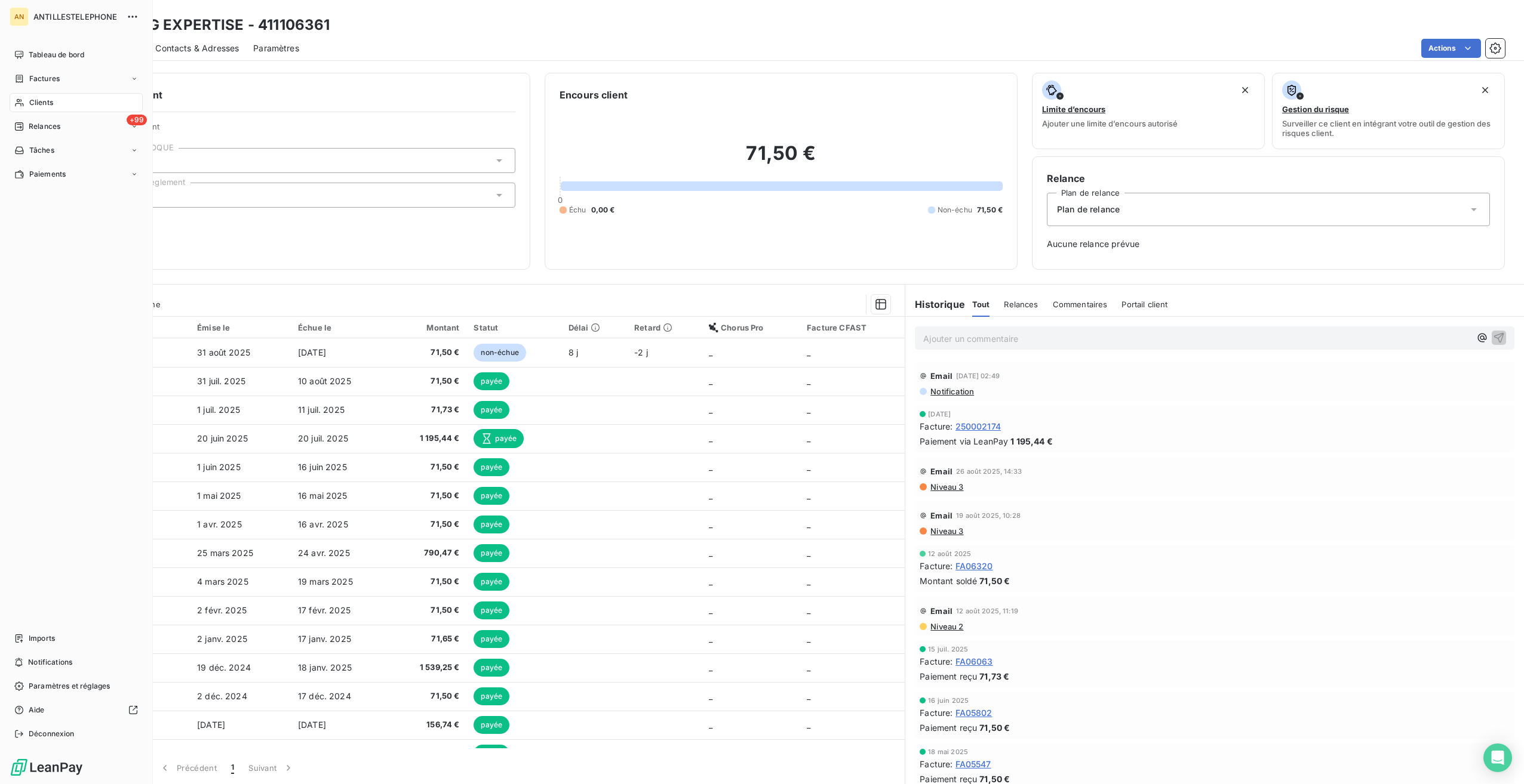
click at [25, 103] on div "Clients" at bounding box center [76, 103] width 133 height 19
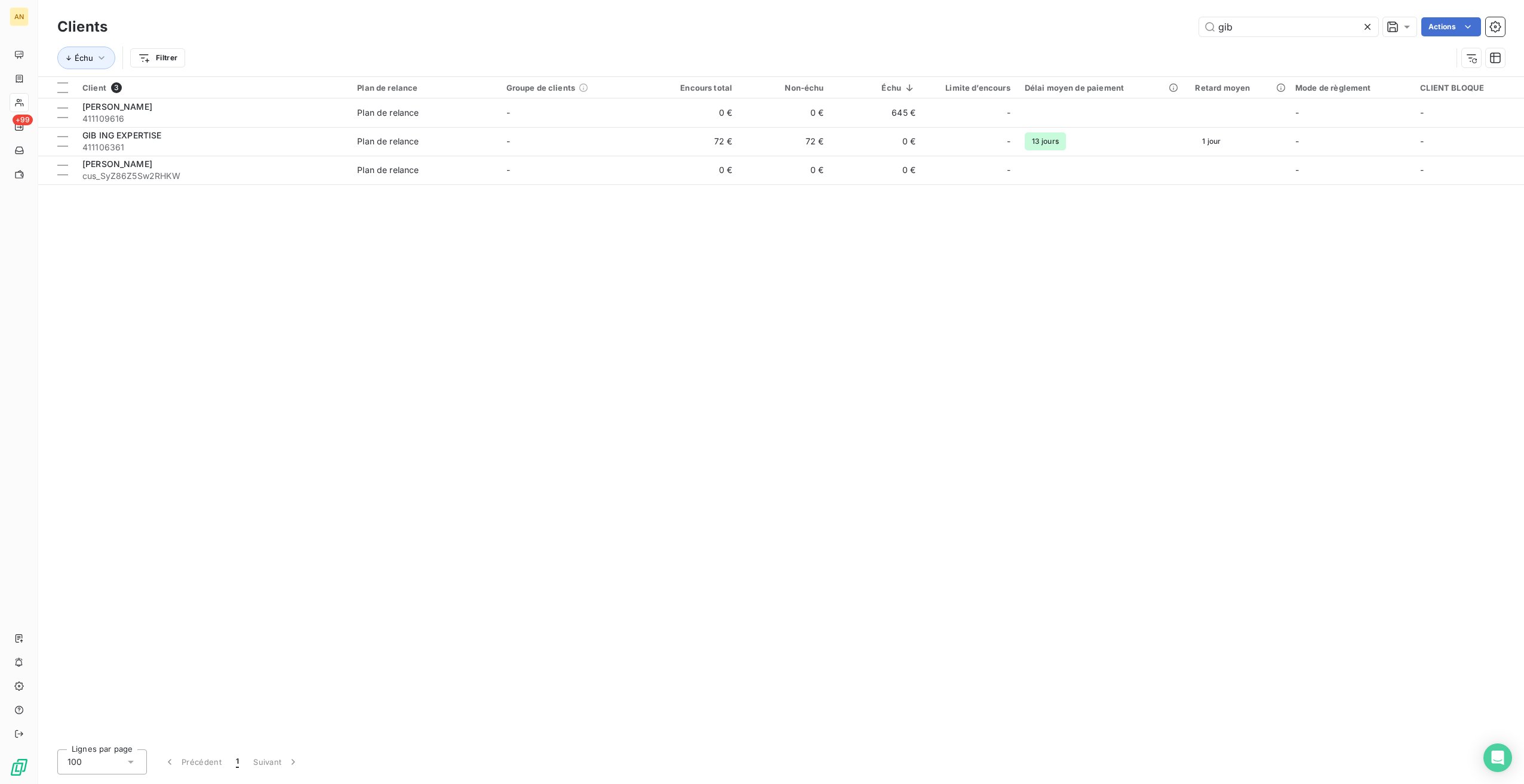
drag, startPoint x: 1134, startPoint y: 19, endPoint x: 1108, endPoint y: 19, distance: 26.0
click at [1107, 19] on div "gib Actions" at bounding box center [813, 27] width 1383 height 19
type input "[PERSON_NAME]"
click at [422, 122] on td "Plan de relance" at bounding box center [424, 113] width 149 height 28
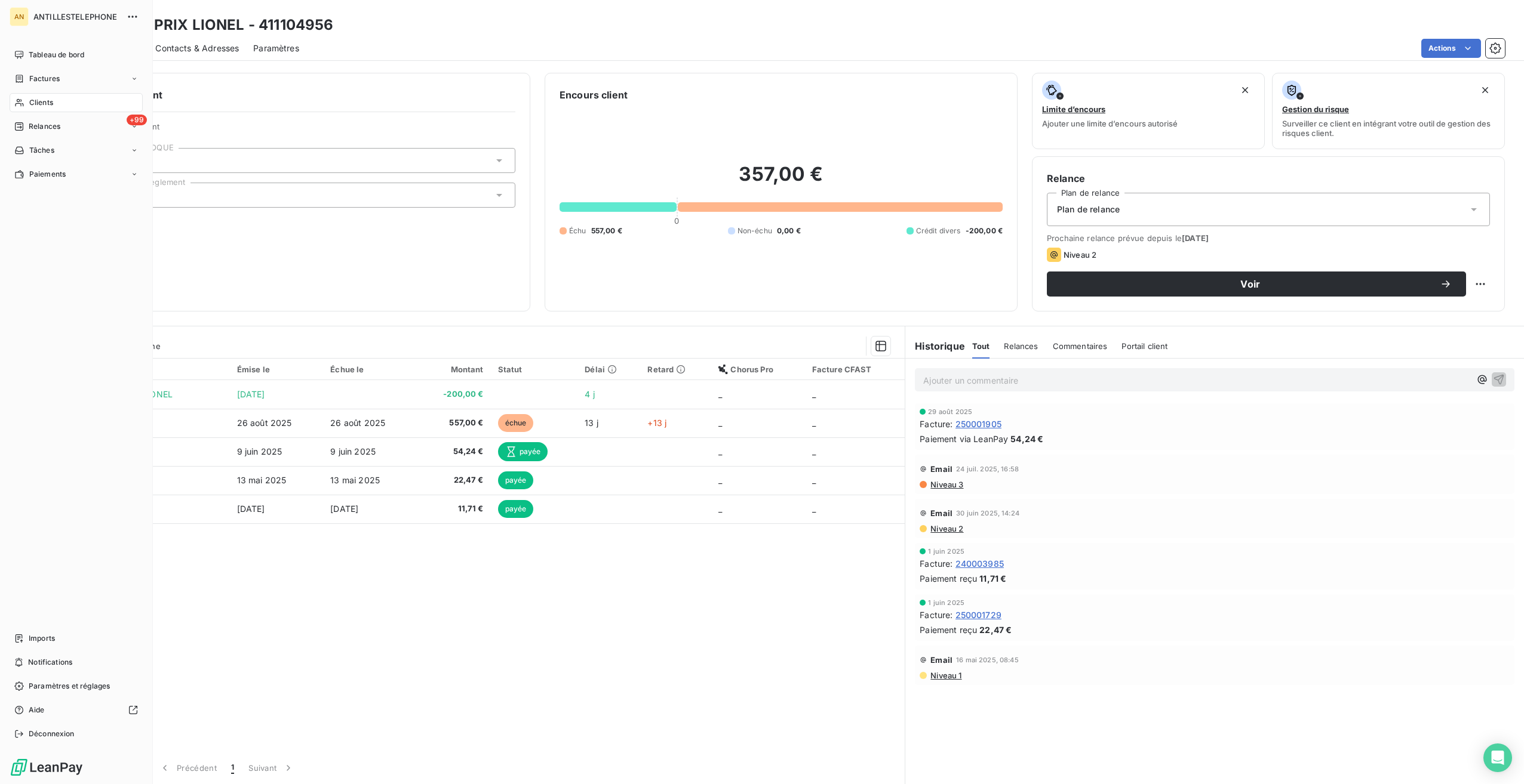
click at [23, 108] on div "Clients" at bounding box center [76, 103] width 133 height 19
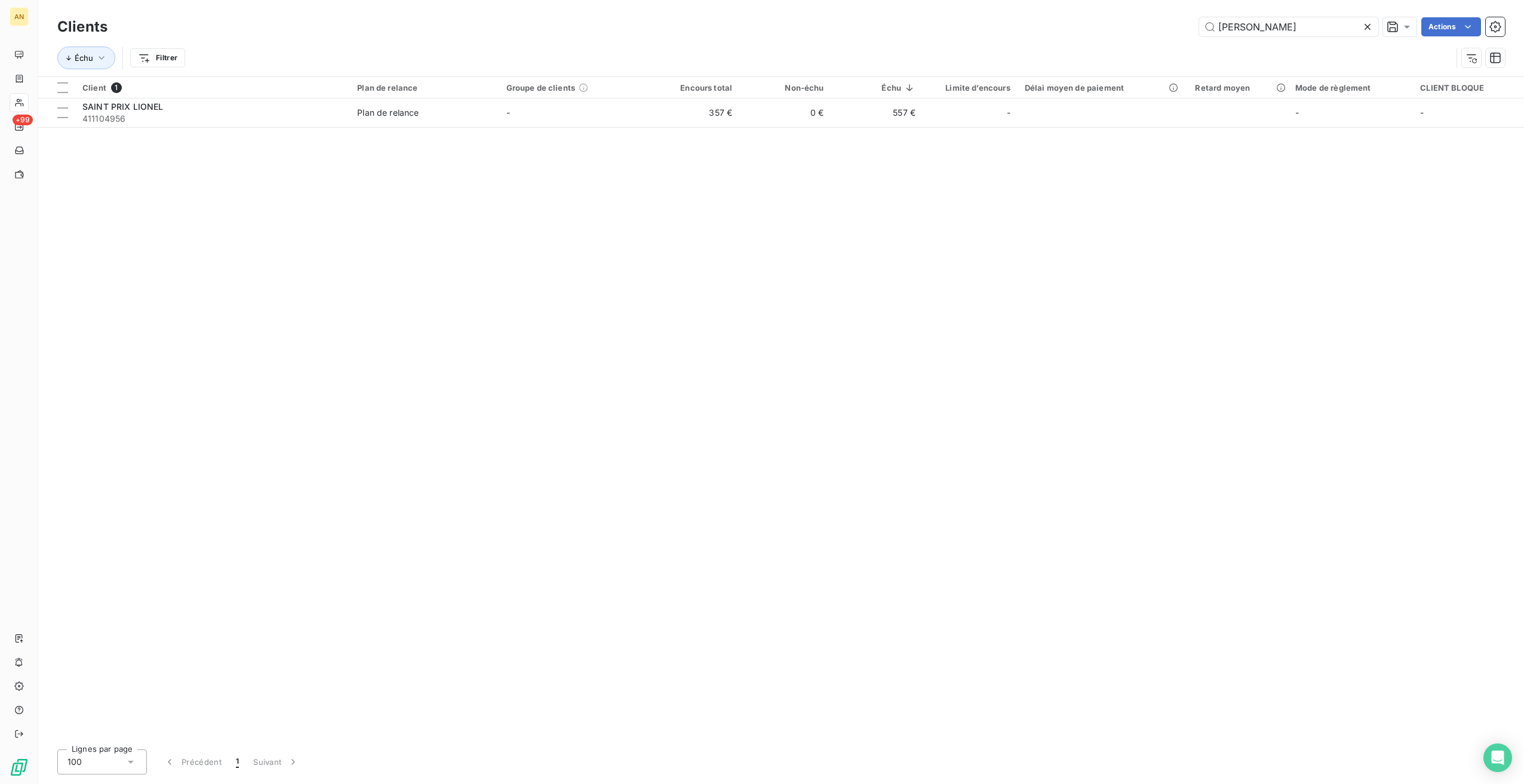
drag, startPoint x: 1258, startPoint y: 29, endPoint x: 1187, endPoint y: 22, distance: 71.3
click at [1187, 22] on div "lionel Actions" at bounding box center [813, 27] width 1383 height 19
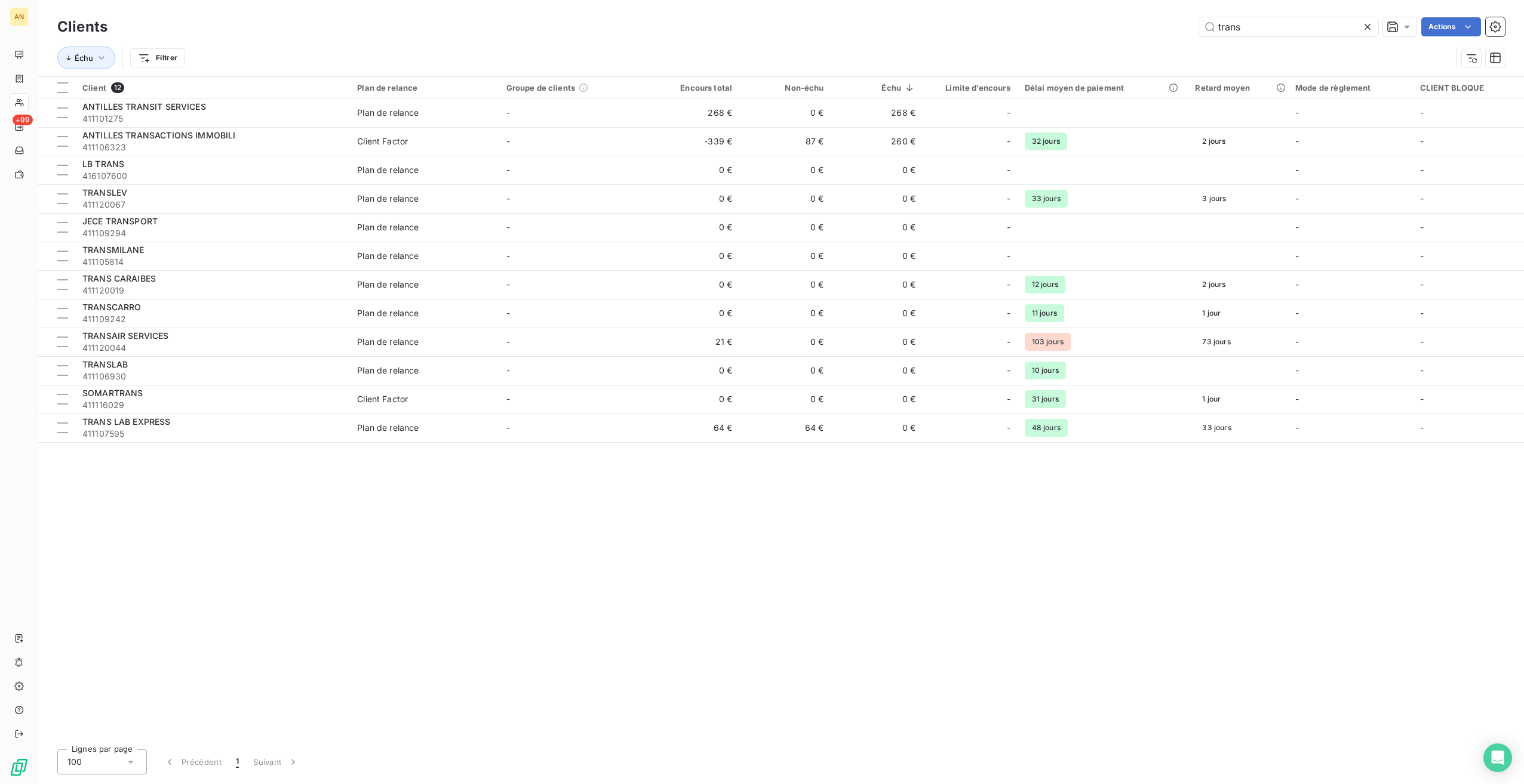
type input "trans"
click at [138, 443] on div "Client 12 Plan de relance Groupe de clients Encours total Non-échu Échu Limite …" at bounding box center [781, 408] width 1486 height 663
click at [138, 429] on span "411107595" at bounding box center [212, 434] width 260 height 12
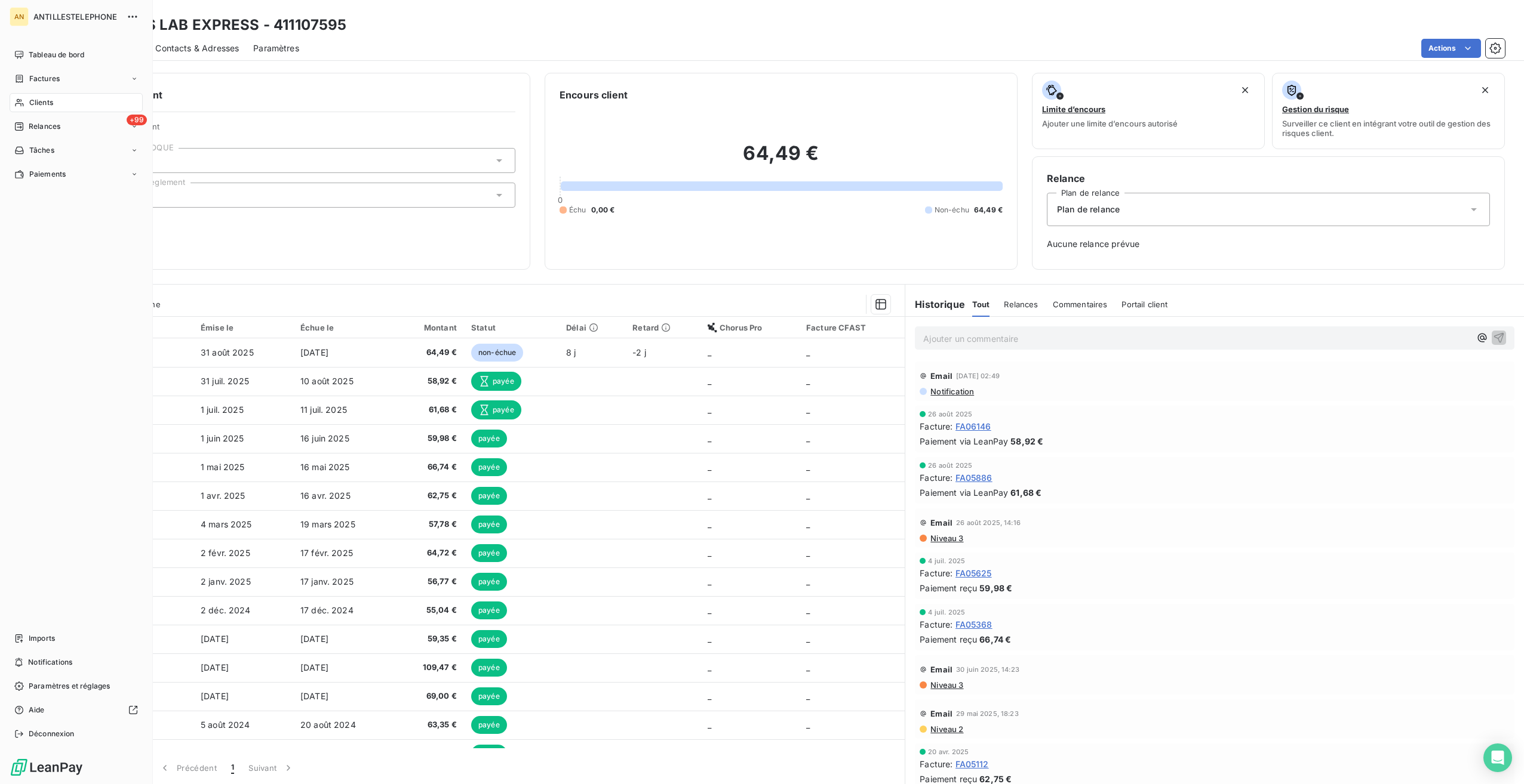
click at [27, 109] on div "Clients" at bounding box center [76, 103] width 133 height 19
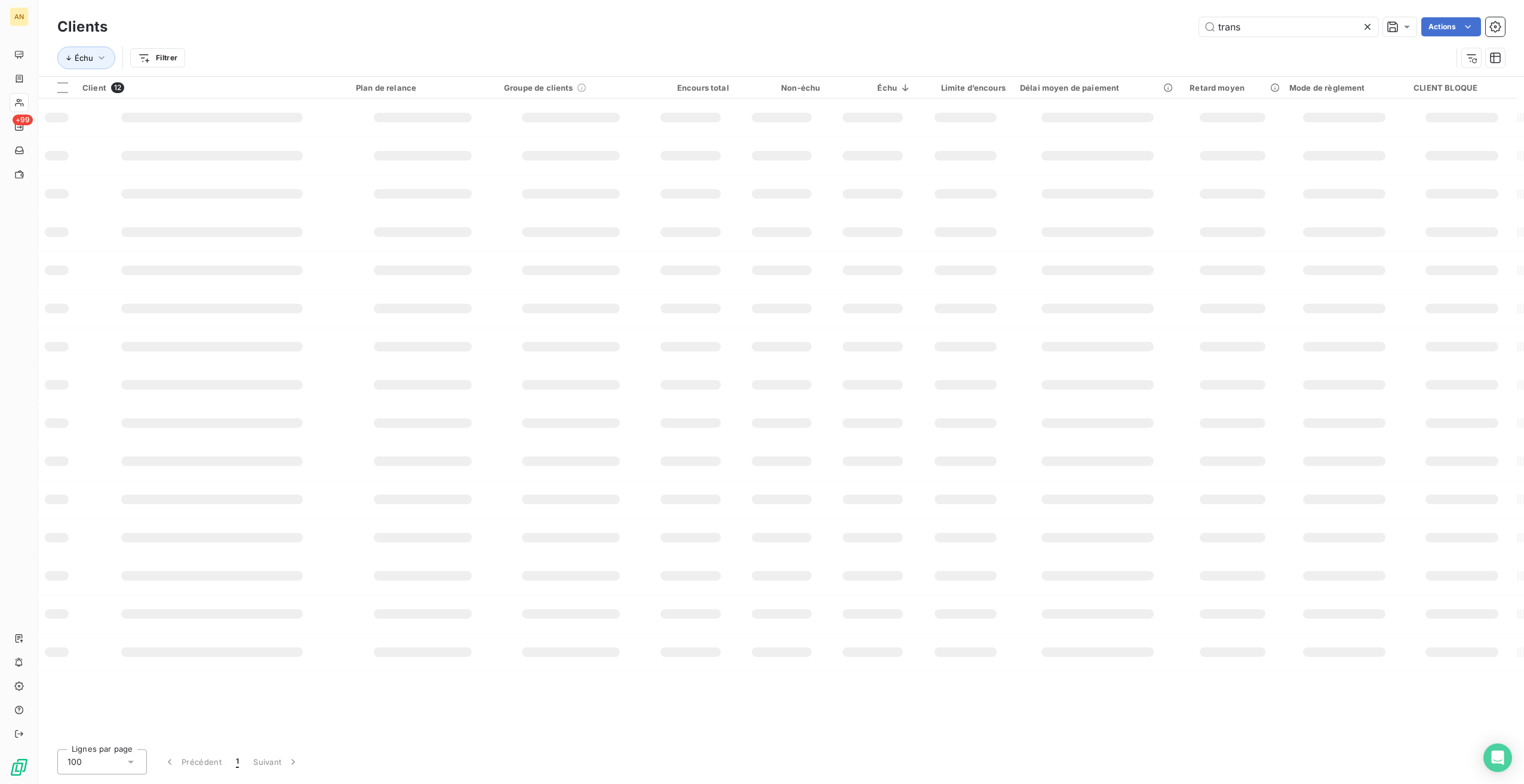
drag, startPoint x: 1269, startPoint y: 31, endPoint x: 1153, endPoint y: 32, distance: 116.0
click at [1153, 32] on div "trans Actions" at bounding box center [813, 27] width 1383 height 19
type input "gsitm"
click at [120, 118] on span "411109145" at bounding box center [212, 119] width 260 height 12
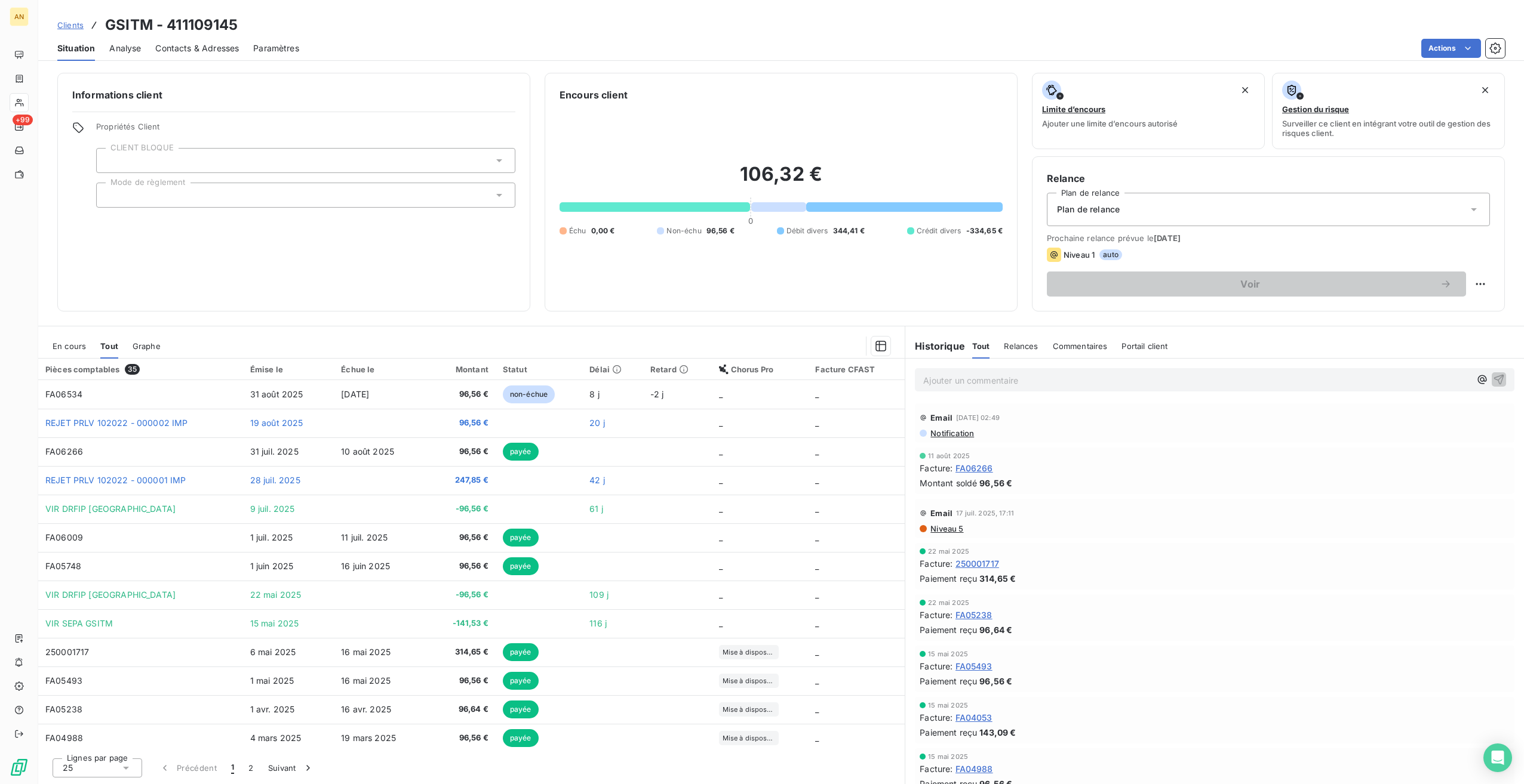
click at [213, 46] on span "Contacts & Adresses" at bounding box center [197, 48] width 84 height 12
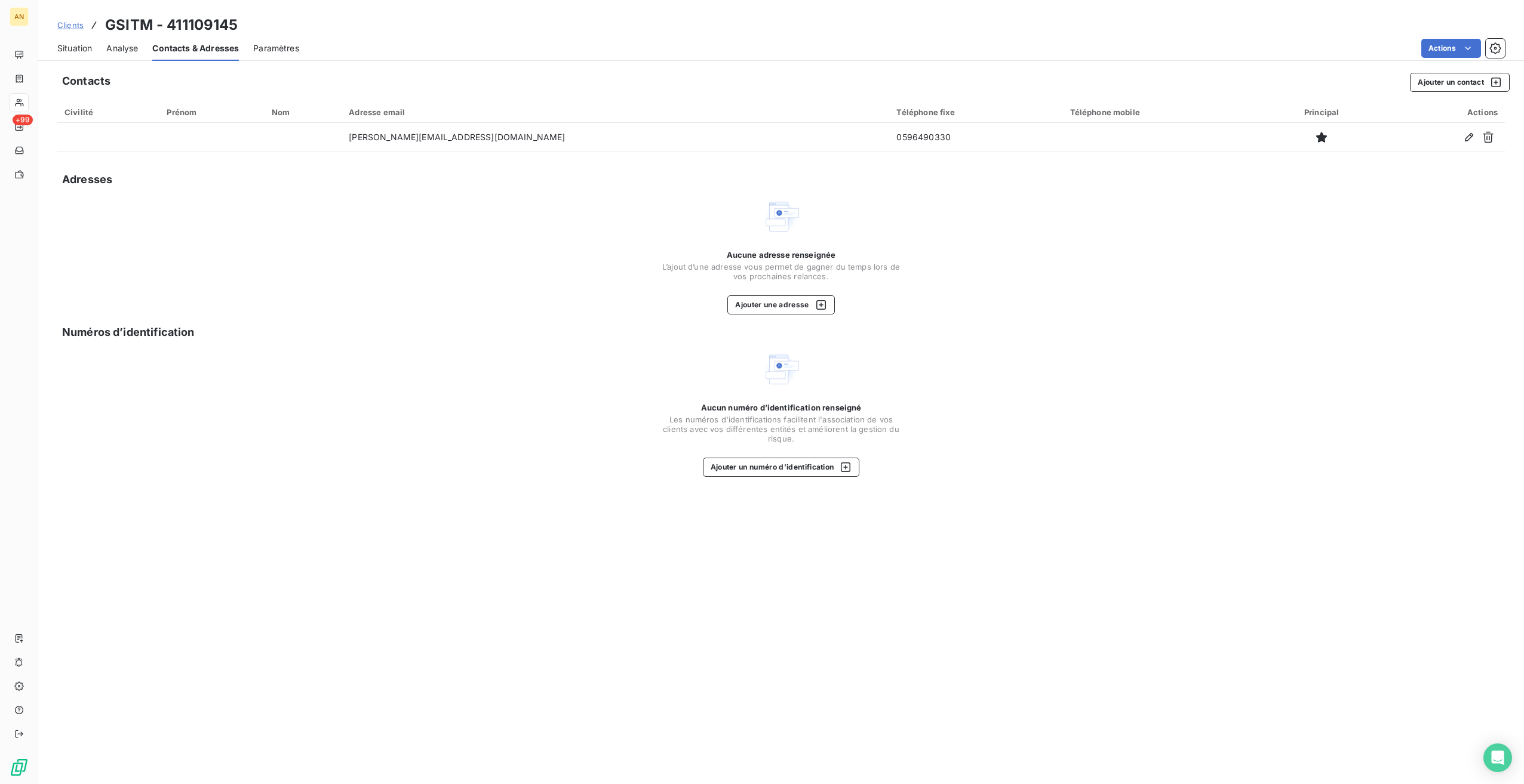
click at [1446, 88] on button "Ajouter un contact" at bounding box center [1460, 83] width 100 height 19
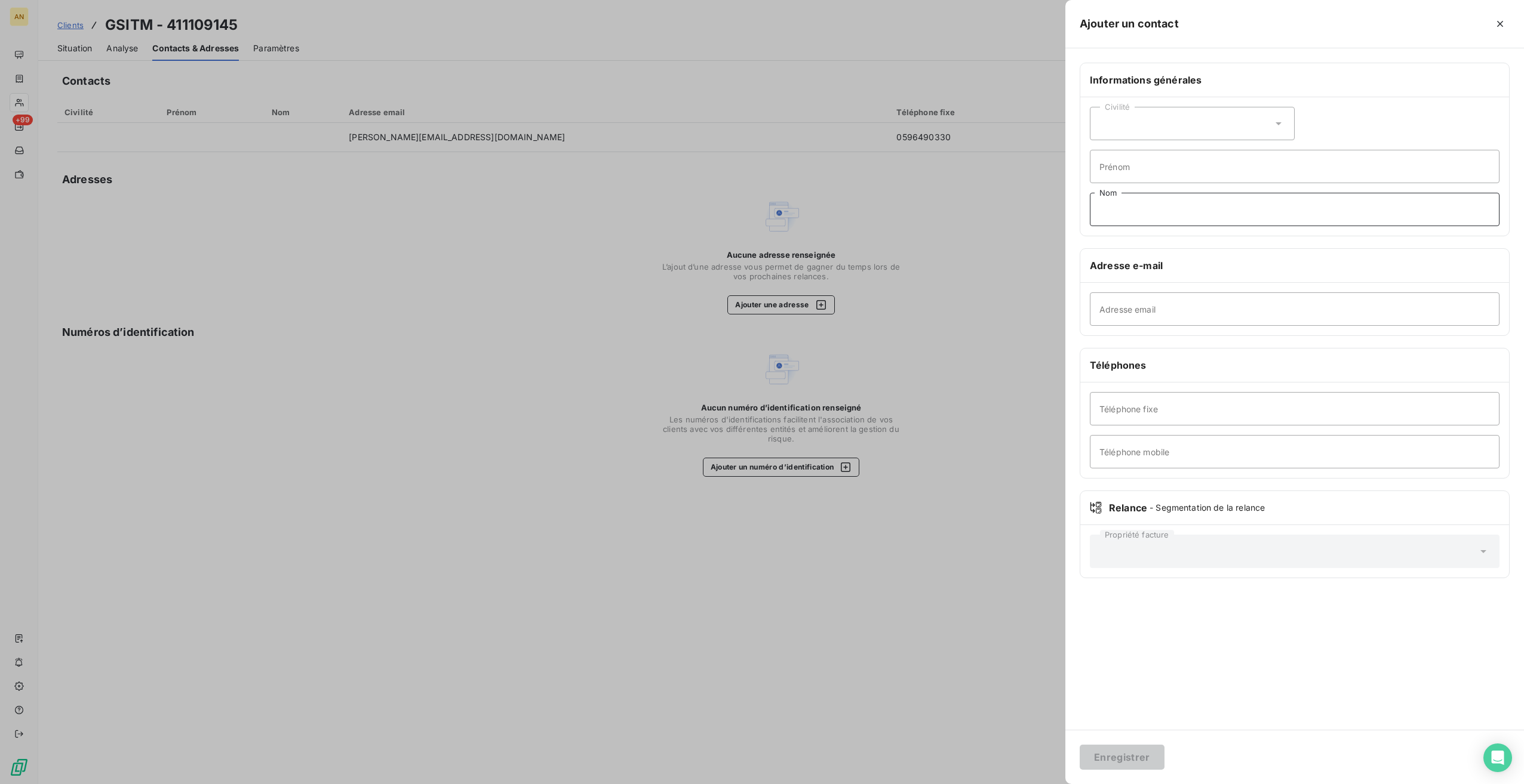
click at [1186, 213] on input "Nom" at bounding box center [1294, 209] width 410 height 34
click at [1166, 137] on div "Civilité" at bounding box center [1192, 123] width 204 height 34
click at [1119, 157] on span "Madame" at bounding box center [1129, 153] width 32 height 11
click at [1122, 204] on input "Nom" at bounding box center [1294, 209] width 410 height 34
type input "m"
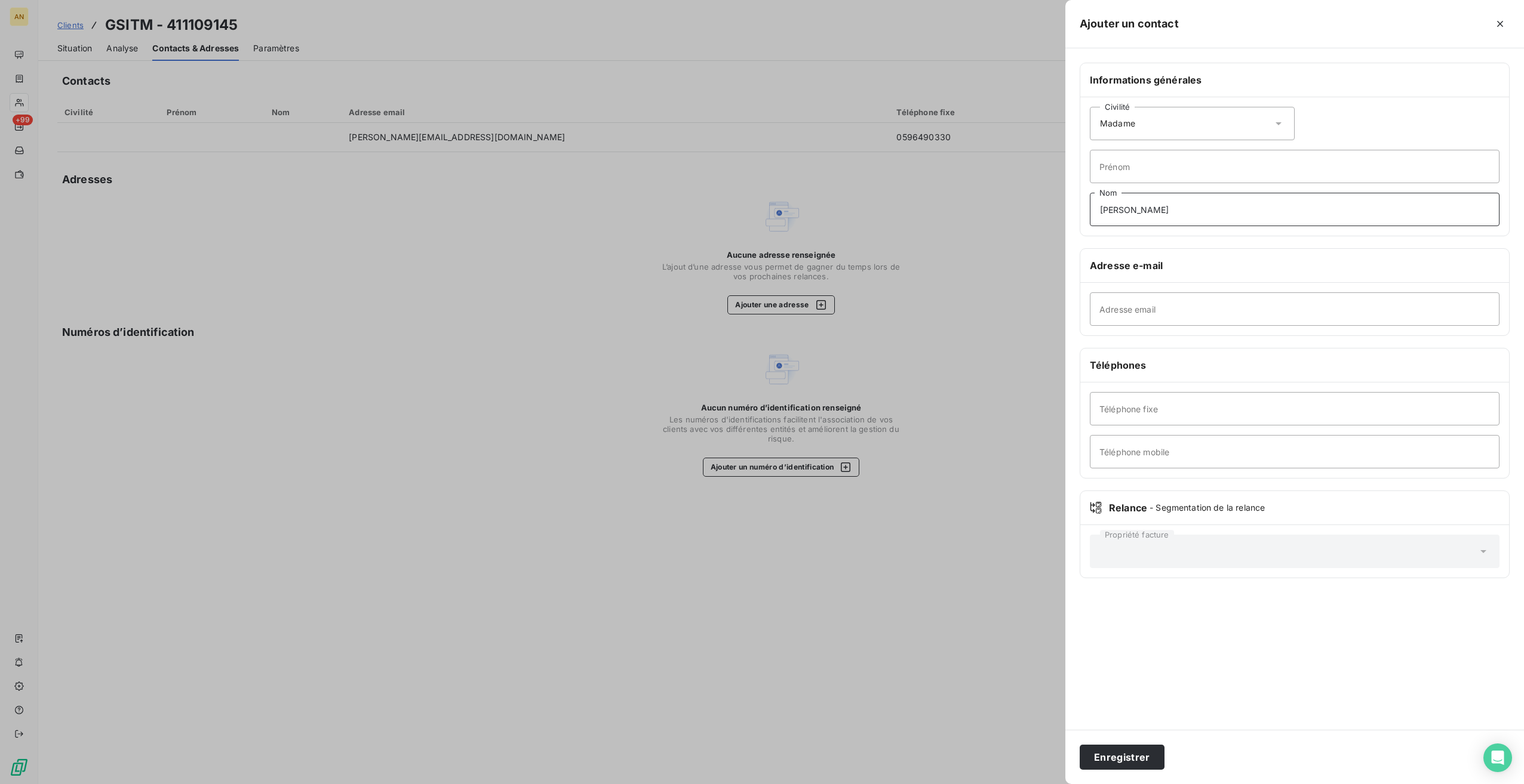
type input "[PERSON_NAME]"
click at [1117, 316] on input "Adresse email" at bounding box center [1294, 309] width 410 height 34
paste input "[PERSON_NAME][EMAIL_ADDRESS][PERSON_NAME][DOMAIN_NAME]"
type input "[PERSON_NAME][EMAIL_ADDRESS][PERSON_NAME][DOMAIN_NAME]"
click at [1119, 761] on button "Enregistrer" at bounding box center [1122, 758] width 85 height 25
